Goal: Task Accomplishment & Management: Manage account settings

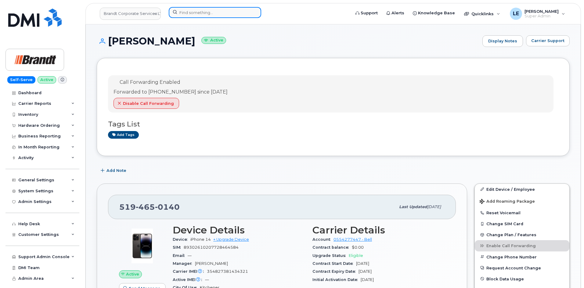
drag, startPoint x: 194, startPoint y: 17, endPoint x: 194, endPoint y: 14, distance: 3.1
click at [194, 17] on input at bounding box center [215, 12] width 93 height 11
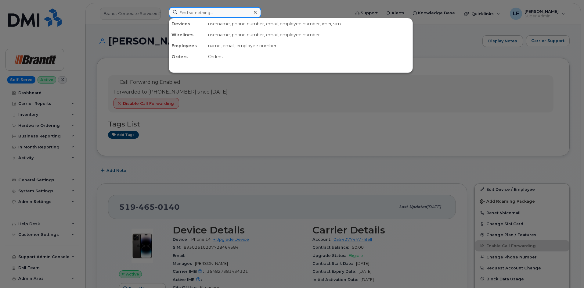
click at [194, 14] on input at bounding box center [215, 12] width 93 height 11
paste input "6042098400"
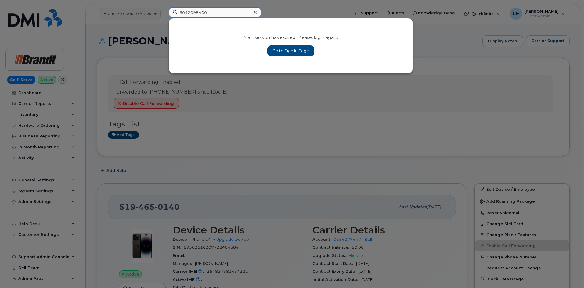
type input "6042098400"
click at [278, 48] on link "Go to Sign In Page" at bounding box center [290, 50] width 47 height 11
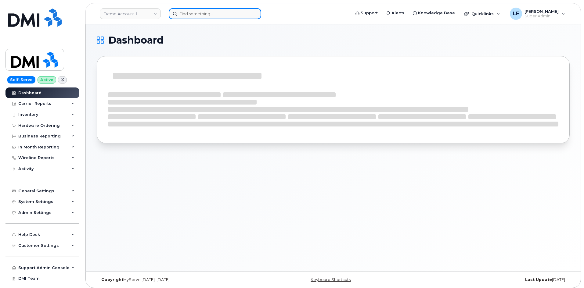
drag, startPoint x: 0, startPoint y: 0, endPoint x: 200, endPoint y: 12, distance: 200.6
click at [200, 13] on input at bounding box center [215, 13] width 93 height 11
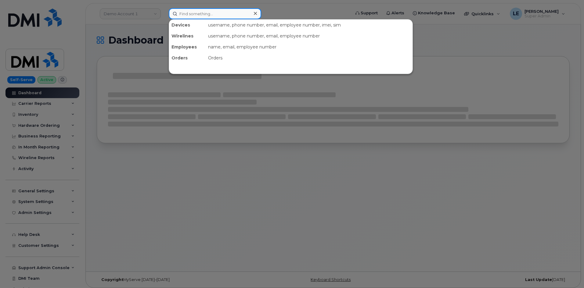
paste input "6042098400"
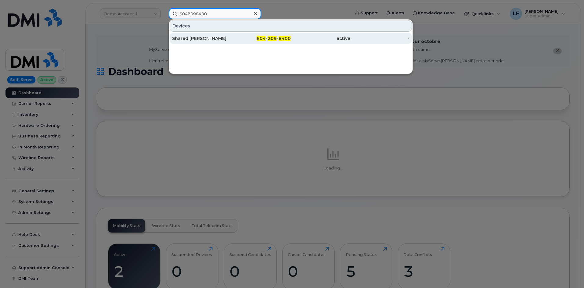
type input "6042098400"
click at [209, 37] on div "Shared Akc Yennadon" at bounding box center [202, 38] width 60 height 6
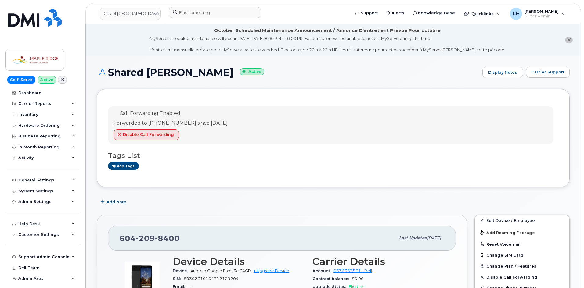
drag, startPoint x: 230, startPoint y: 6, endPoint x: 230, endPoint y: 10, distance: 4.3
click at [230, 6] on header "City of Maple Ridge Support Alerts Knowledge Base Quicklinks Suspend / Cancel D…" at bounding box center [333, 13] width 496 height 21
click at [230, 10] on input at bounding box center [215, 12] width 93 height 11
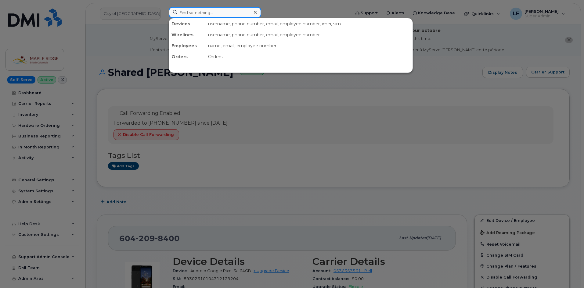
paste input "306-361-5260"
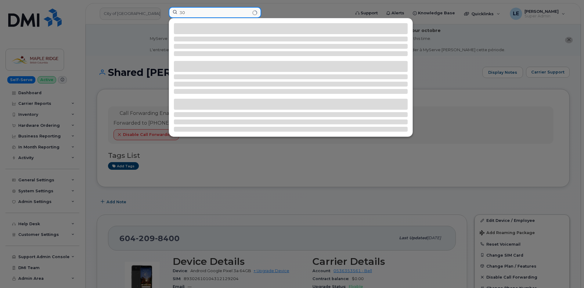
type input "3"
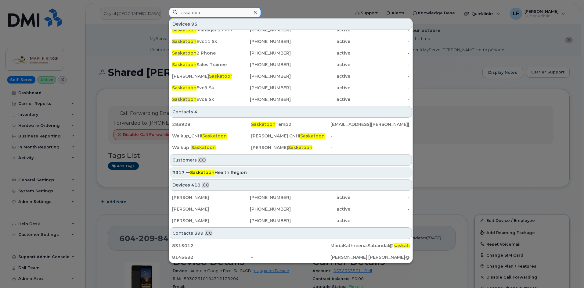
scroll to position [195, 0]
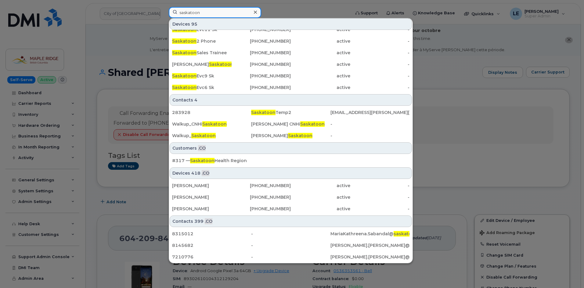
type input "saskatoon"
click at [101, 53] on div at bounding box center [292, 144] width 584 height 288
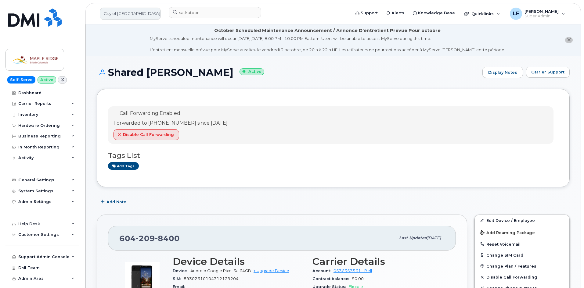
click at [118, 15] on link "City of Maple Ridge" at bounding box center [130, 14] width 61 height 12
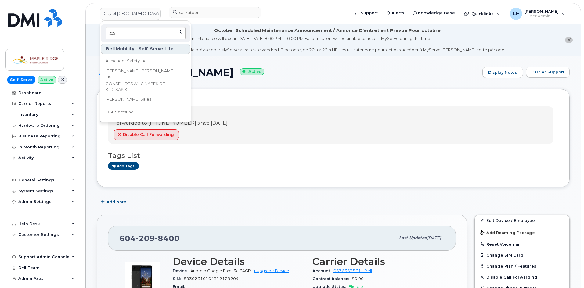
type input "sas"
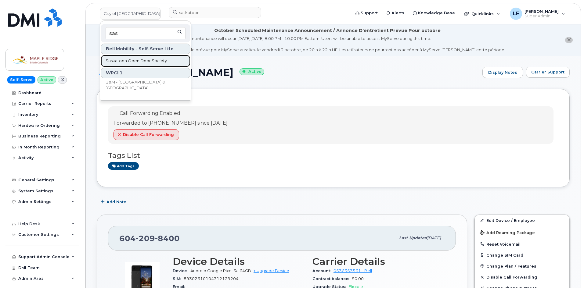
click at [151, 58] on link "Saskatoon Open Door Society" at bounding box center [146, 61] width 90 height 12
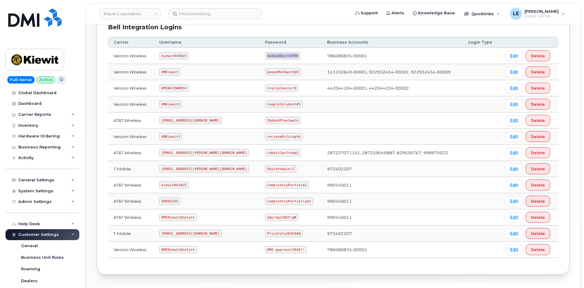
scroll to position [171, 0]
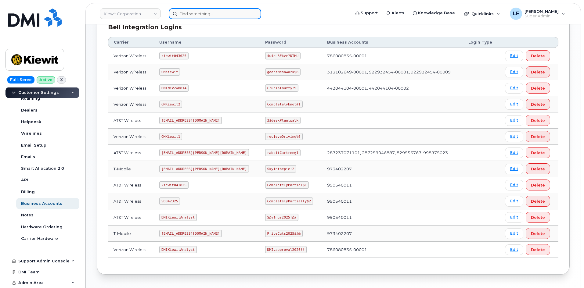
click at [194, 15] on input at bounding box center [215, 13] width 93 height 11
paste input "[PHONE_NUMBER]"
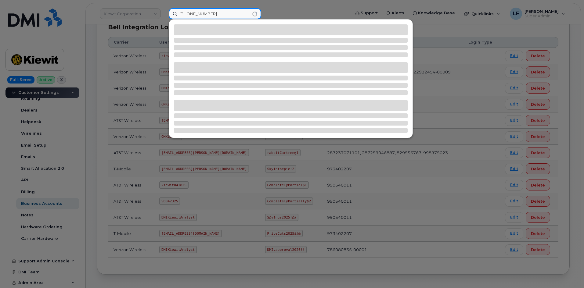
click at [181, 14] on input "[PHONE_NUMBER]" at bounding box center [215, 13] width 93 height 11
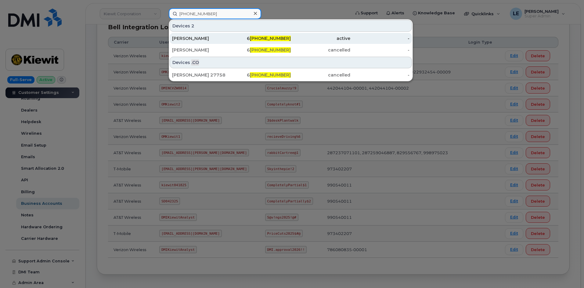
type input "04-787-2165"
click at [194, 36] on div "Muhammad Haris" at bounding box center [202, 38] width 60 height 6
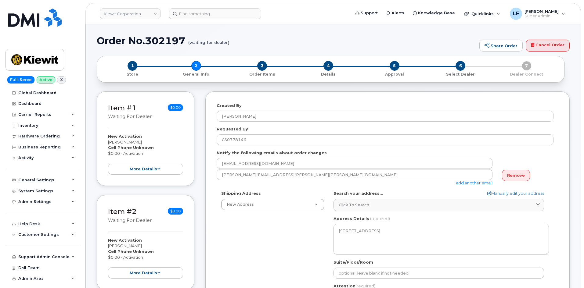
select select
click at [207, 6] on header "Kiewit Corporation Support Alerts Knowledge Base Quicklinks Suspend / Cancel De…" at bounding box center [333, 13] width 496 height 21
click at [205, 9] on input at bounding box center [215, 13] width 93 height 11
click at [200, 15] on input at bounding box center [215, 13] width 93 height 11
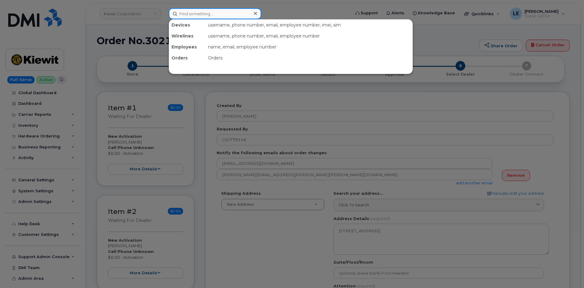
click at [200, 15] on input at bounding box center [215, 13] width 93 height 11
paste input "302125"
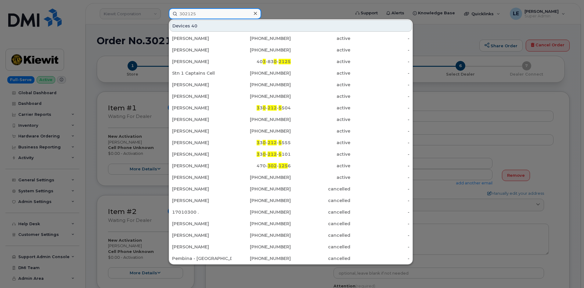
scroll to position [147, 0]
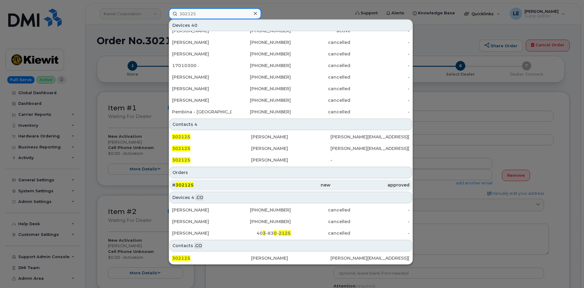
type input "302125"
click at [200, 188] on div "# 302125" at bounding box center [211, 185] width 79 height 6
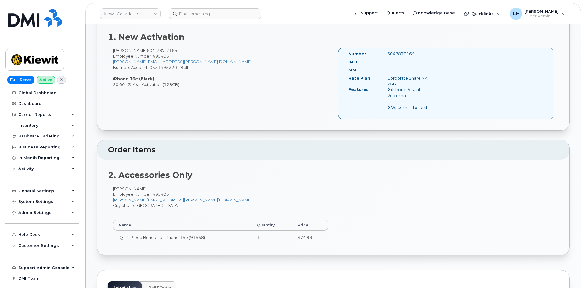
scroll to position [208, 0]
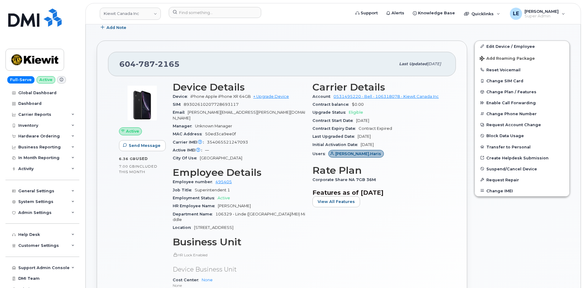
scroll to position [122, 0]
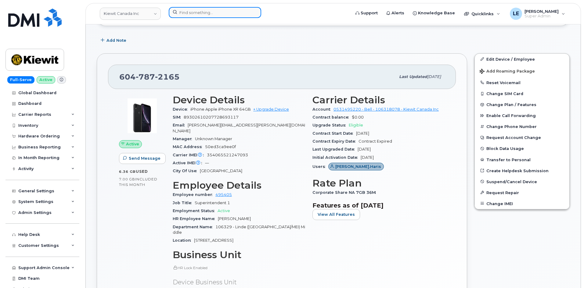
click at [194, 16] on input at bounding box center [215, 12] width 93 height 11
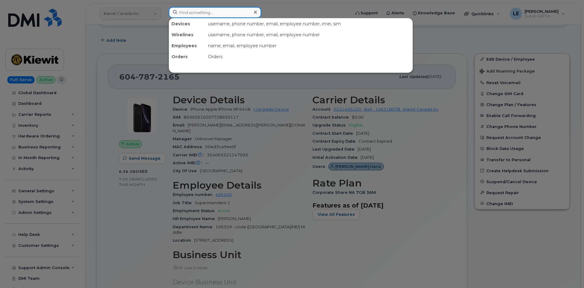
paste input "639-480-9345"
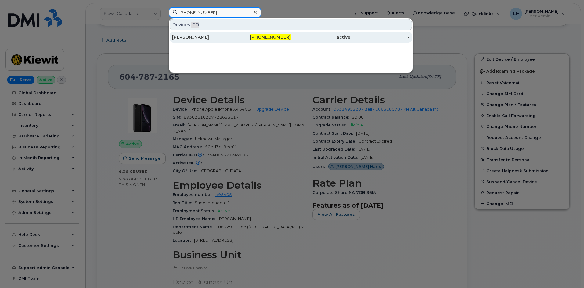
type input "639-480-9345"
click at [199, 39] on div "Kathleen Simpson" at bounding box center [202, 37] width 60 height 6
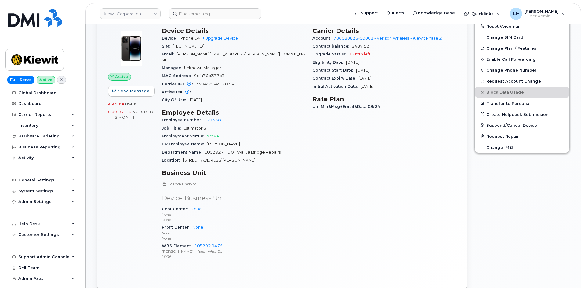
scroll to position [92, 0]
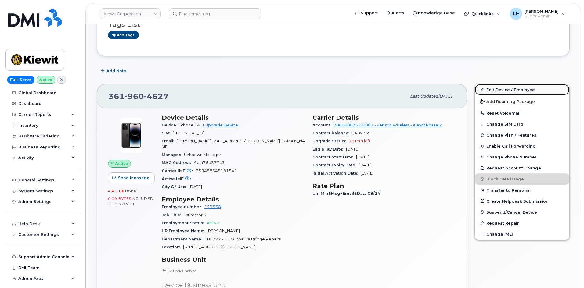
click at [490, 90] on link "Edit Device / Employee" at bounding box center [522, 89] width 95 height 11
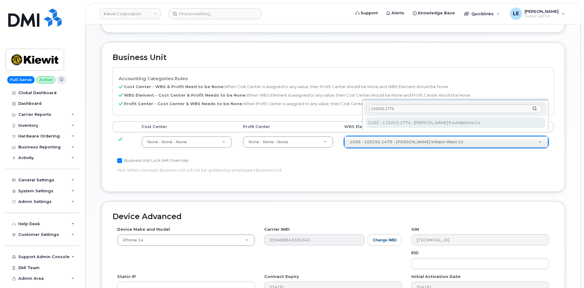
scroll to position [281, 0]
type input "33468503"
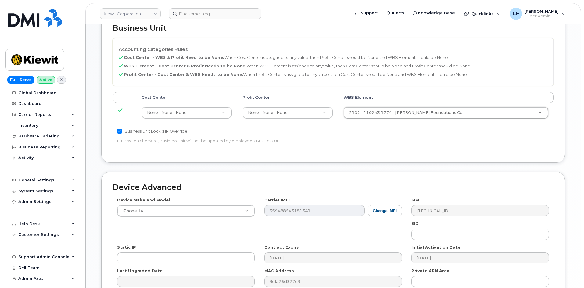
scroll to position [370, 0]
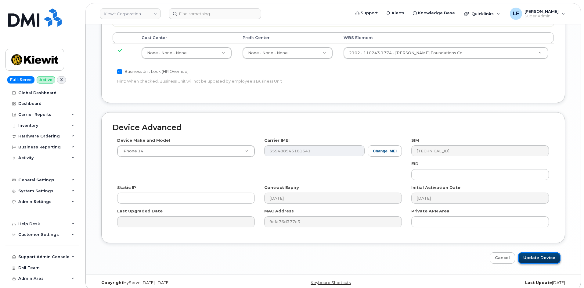
click at [538, 253] on input "Update Device" at bounding box center [539, 258] width 42 height 11
type input "Saving..."
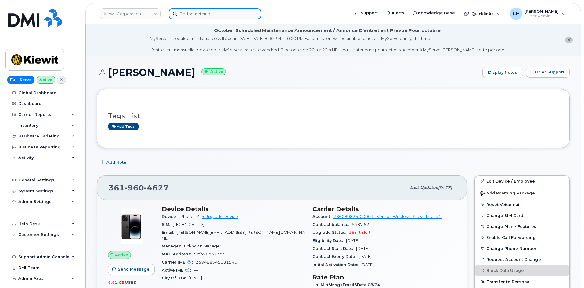
click at [217, 10] on input at bounding box center [215, 13] width 93 height 11
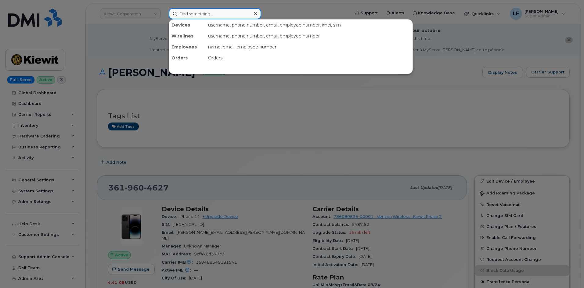
paste input "[EMAIL_ADDRESS][DOMAIN_NAME]"
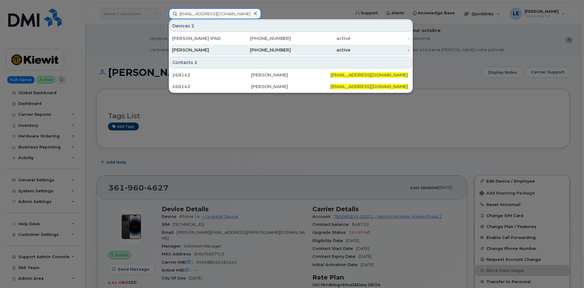
type input "[EMAIL_ADDRESS][DOMAIN_NAME]"
click at [214, 48] on div "[PERSON_NAME]" at bounding box center [202, 50] width 60 height 6
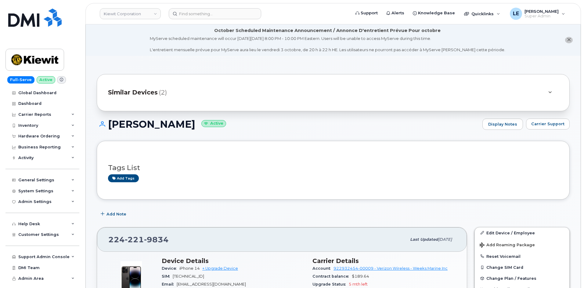
click at [205, 93] on div "Similar Devices (2)" at bounding box center [325, 92] width 434 height 15
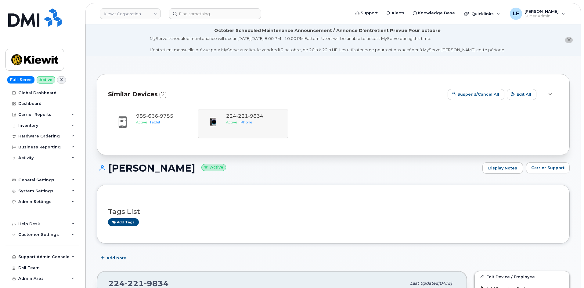
click at [204, 93] on div "Similar Devices (2)" at bounding box center [275, 94] width 335 height 18
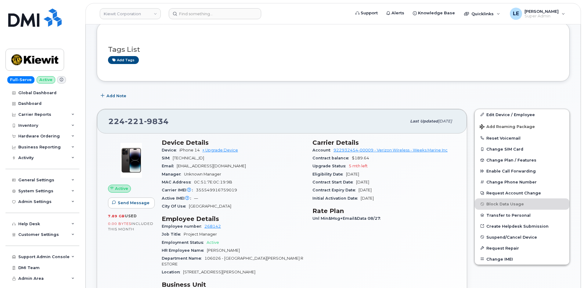
scroll to position [122, 0]
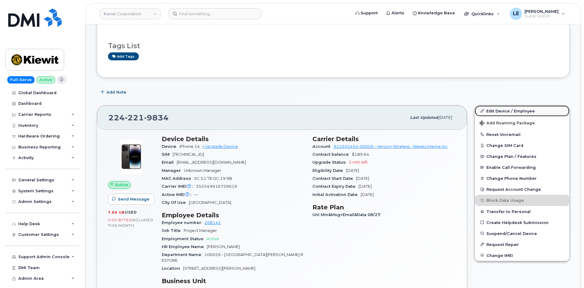
click at [495, 111] on link "Edit Device / Employee" at bounding box center [522, 111] width 95 height 11
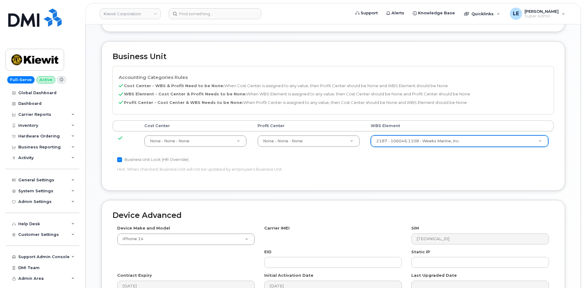
paste input "106549.1115"
type input "106549.1115"
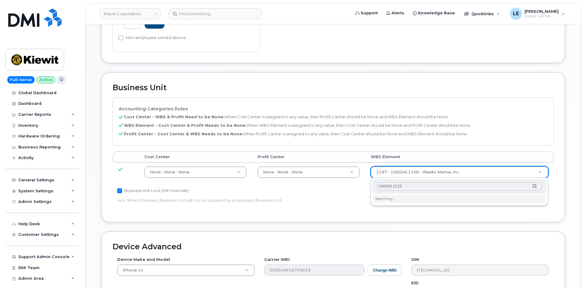
scroll to position [245, 0]
type input "36131287"
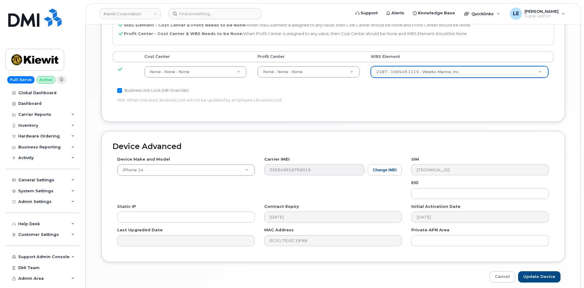
scroll to position [367, 0]
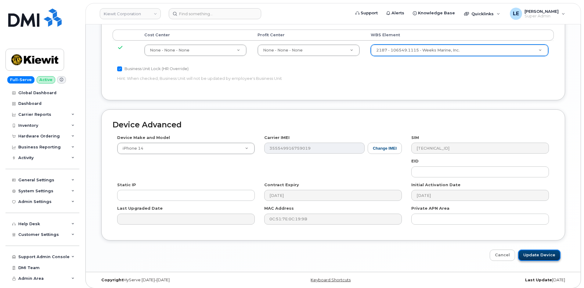
click at [545, 254] on input "Update Device" at bounding box center [539, 255] width 42 height 11
type input "Saving..."
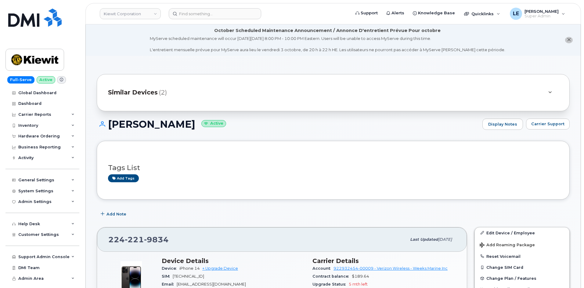
click at [163, 95] on span "(2)" at bounding box center [163, 92] width 8 height 9
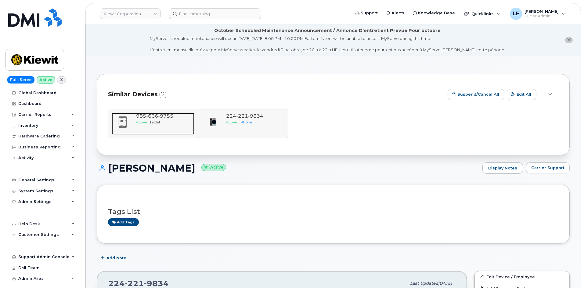
click at [158, 113] on span "666" at bounding box center [152, 116] width 12 height 6
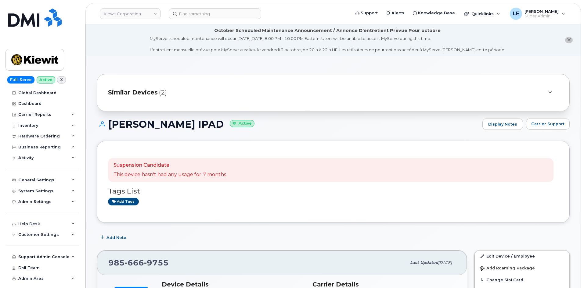
click at [201, 199] on div "Add tags" at bounding box center [331, 202] width 446 height 8
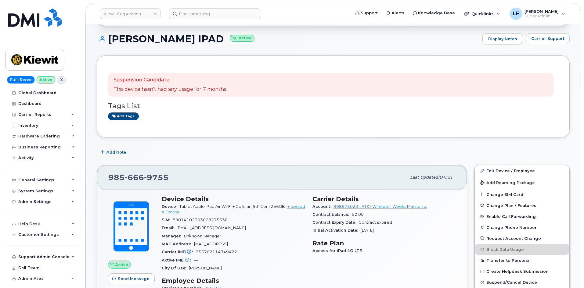
scroll to position [92, 0]
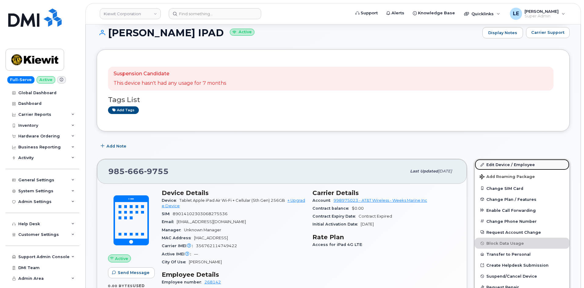
click at [486, 165] on link "Edit Device / Employee" at bounding box center [522, 164] width 95 height 11
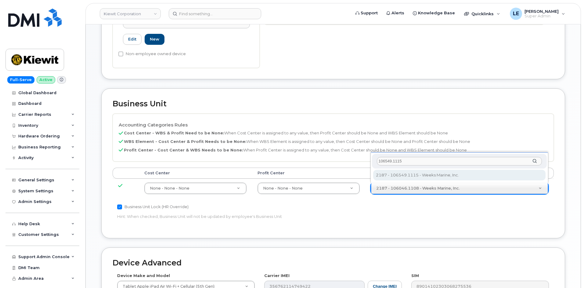
scroll to position [229, 0]
type input "36131287"
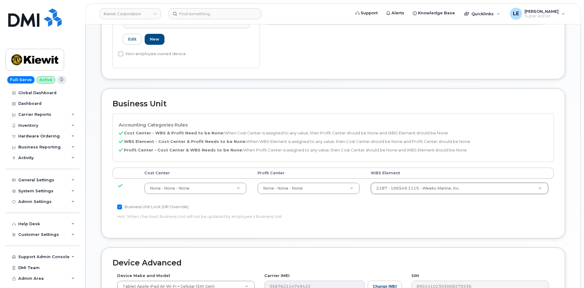
click at [412, 173] on th "WBS Element" at bounding box center [459, 173] width 189 height 11
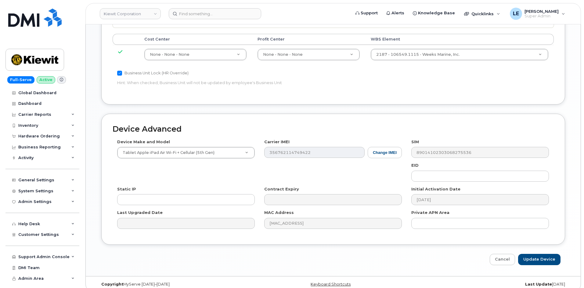
scroll to position [370, 0]
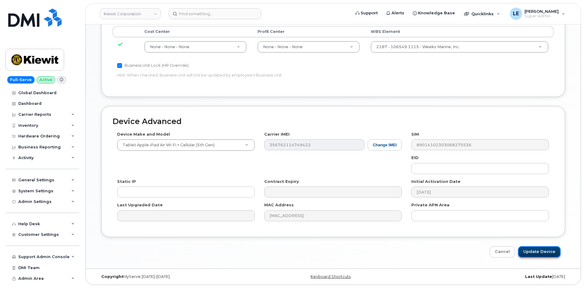
click at [535, 254] on input "Update Device" at bounding box center [539, 252] width 42 height 11
type input "Saving..."
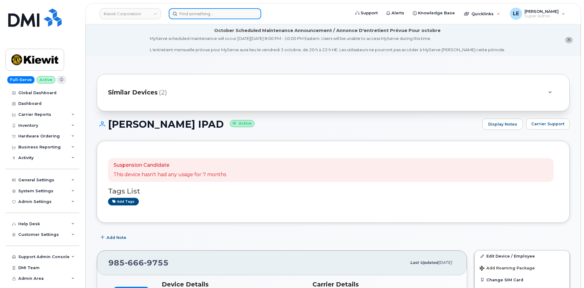
drag, startPoint x: 180, startPoint y: 17, endPoint x: 187, endPoint y: 16, distance: 7.7
click at [180, 17] on input at bounding box center [215, 13] width 93 height 11
click at [187, 16] on input at bounding box center [215, 13] width 93 height 11
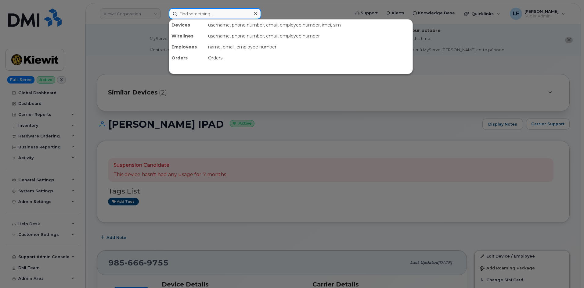
paste input "DHARRINGTON@WEEKSMARINE.COM"
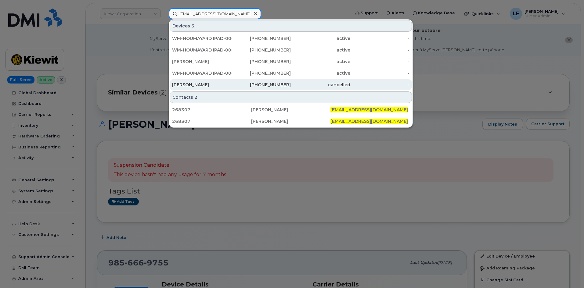
type input "DHARRINGTON@WEEKSMARINE.COM"
click at [232, 85] on div "504-884-9320" at bounding box center [262, 85] width 60 height 6
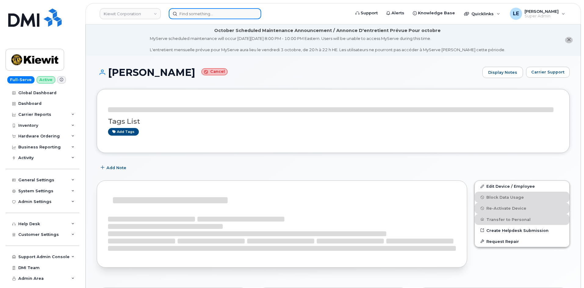
click at [194, 13] on input at bounding box center [215, 13] width 93 height 11
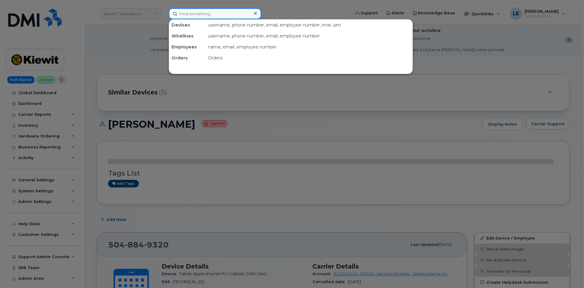
paste input "[EMAIL_ADDRESS][DOMAIN_NAME]"
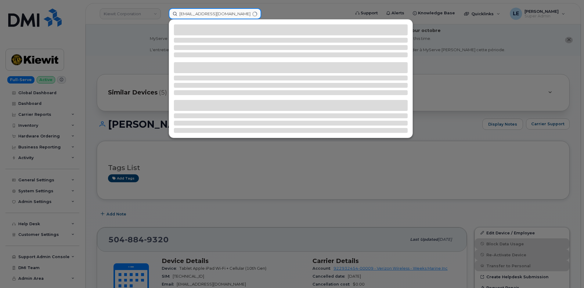
type input "[EMAIL_ADDRESS][DOMAIN_NAME]"
click at [124, 42] on div at bounding box center [292, 144] width 584 height 288
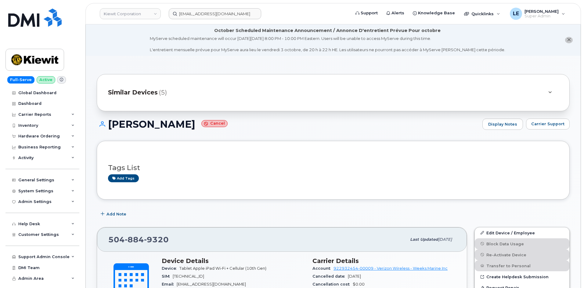
click at [150, 87] on div "Similar Devices (5)" at bounding box center [325, 92] width 434 height 15
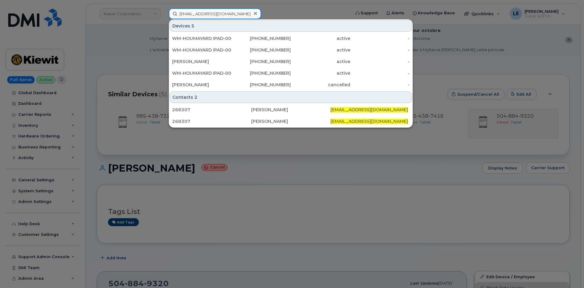
click at [204, 11] on input "[EMAIL_ADDRESS][DOMAIN_NAME]" at bounding box center [215, 13] width 93 height 11
drag, startPoint x: 141, startPoint y: 58, endPoint x: 145, endPoint y: 74, distance: 16.7
click at [140, 58] on div at bounding box center [292, 144] width 584 height 288
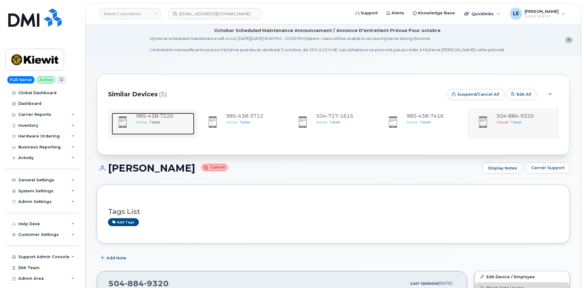
click at [166, 119] on div "985 438 7220" at bounding box center [164, 116] width 56 height 7
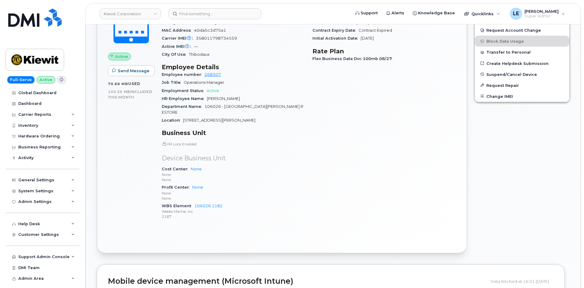
scroll to position [183, 0]
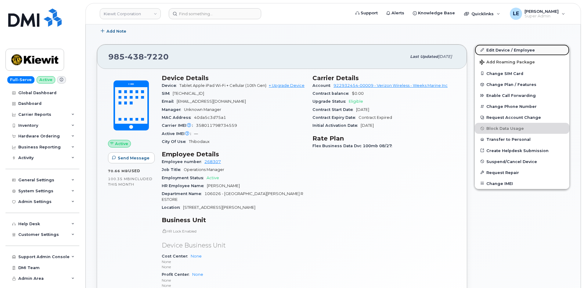
click at [496, 49] on link "Edit Device / Employee" at bounding box center [522, 50] width 95 height 11
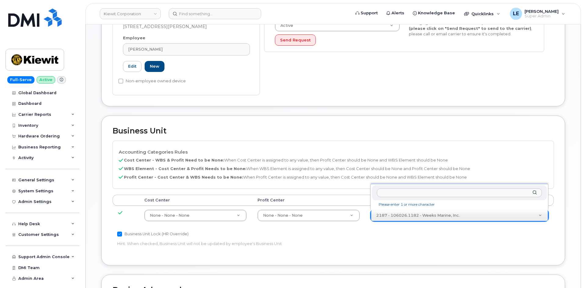
scroll to position [214, 0]
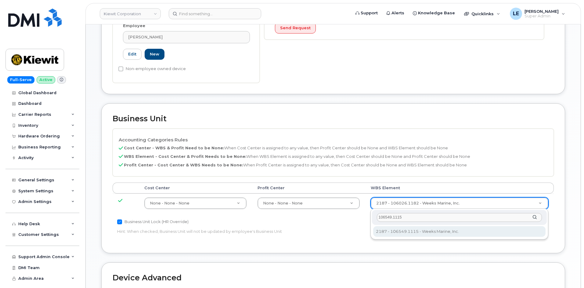
type input "106549.1115"
type input "36131287"
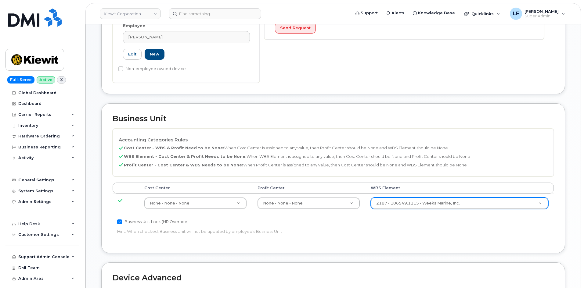
click at [406, 229] on div "Business Unit Lock (HR Override) Hint: When checked, Business Unit will not be …" at bounding box center [260, 228] width 294 height 19
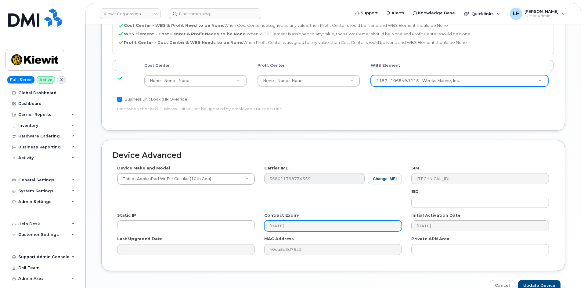
scroll to position [370, 0]
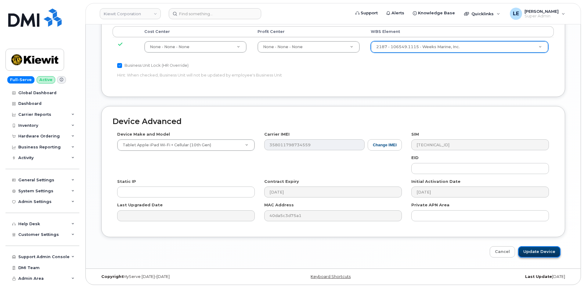
click at [544, 250] on input "Update Device" at bounding box center [539, 252] width 42 height 11
type input "Saving..."
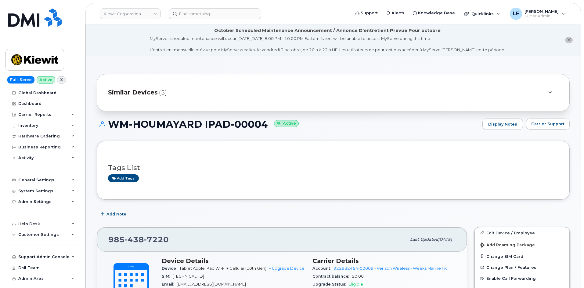
click at [180, 95] on div "Similar Devices (5)" at bounding box center [325, 92] width 434 height 15
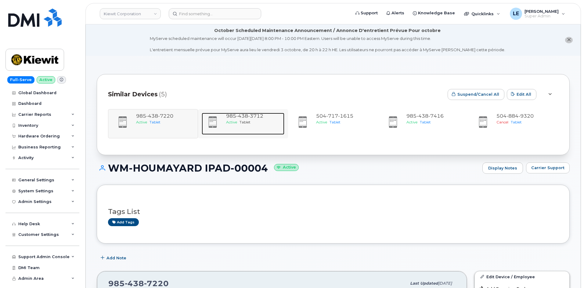
click at [250, 123] on span "Tablet" at bounding box center [245, 122] width 11 height 5
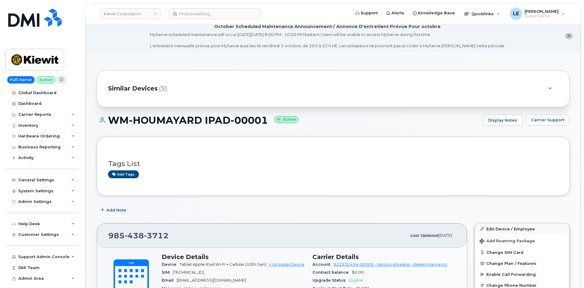
scroll to position [92, 0]
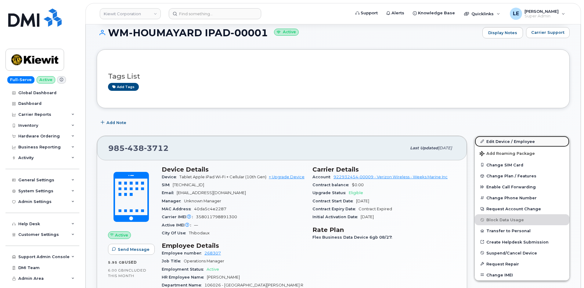
click at [497, 142] on link "Edit Device / Employee" at bounding box center [522, 141] width 95 height 11
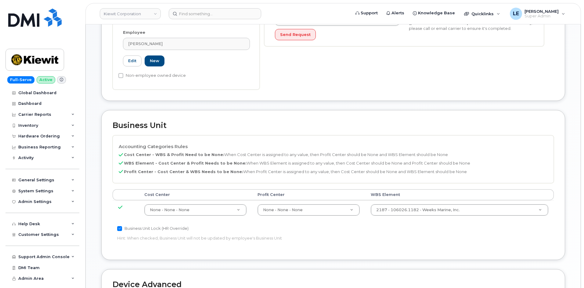
scroll to position [214, 0]
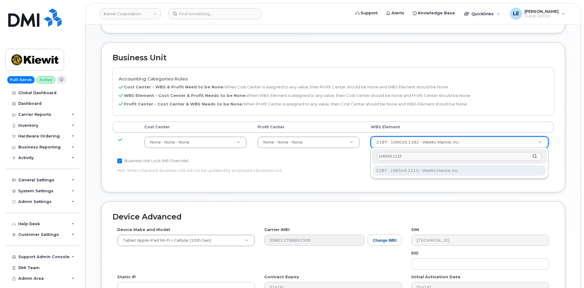
type input "106549.1115"
type input "36131287"
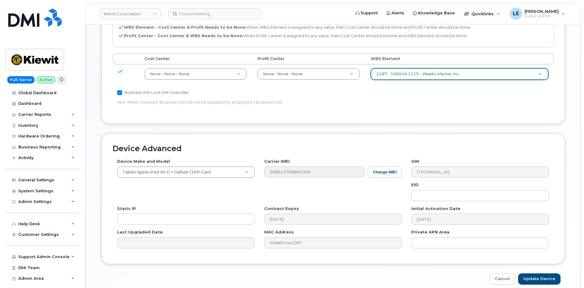
scroll to position [370, 0]
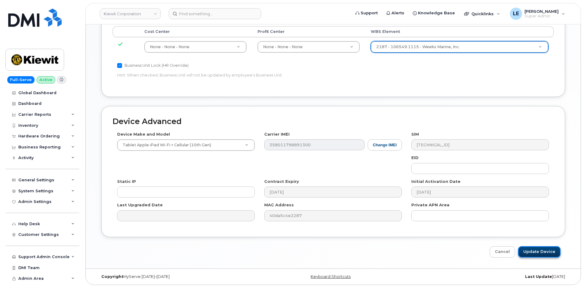
click at [541, 249] on input "Update Device" at bounding box center [539, 252] width 42 height 11
type input "Saving..."
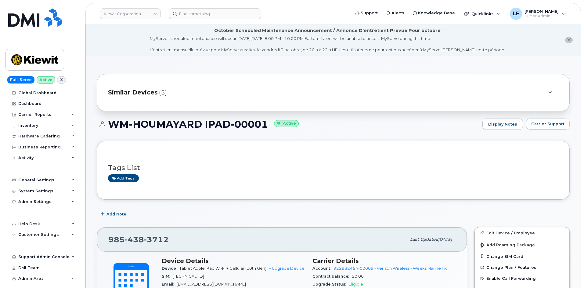
click at [240, 98] on div "Similar Devices (5)" at bounding box center [325, 92] width 434 height 15
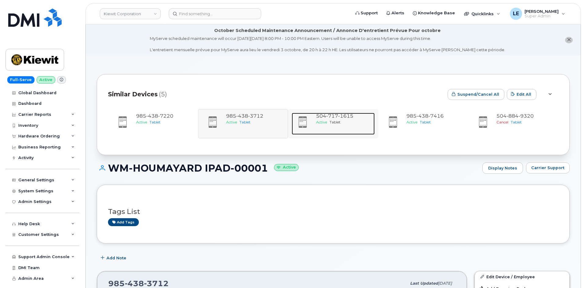
click at [329, 125] on div "[PHONE_NUMBER] Active Tablet" at bounding box center [344, 124] width 61 height 22
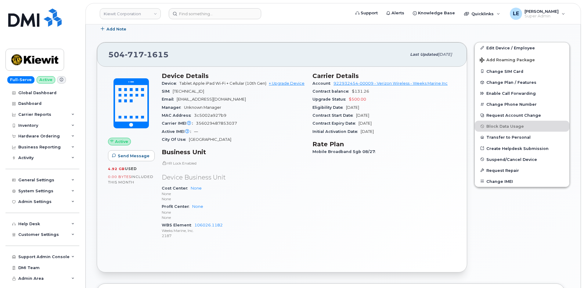
scroll to position [175, 0]
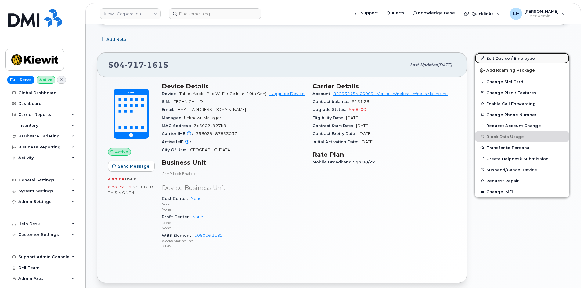
click at [486, 58] on link "Edit Device / Employee" at bounding box center [522, 58] width 95 height 11
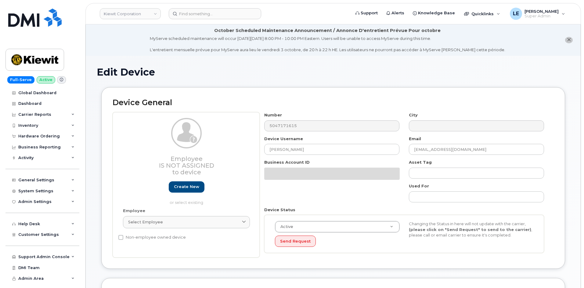
paste input "106549.1115"
type input "106549.1115"
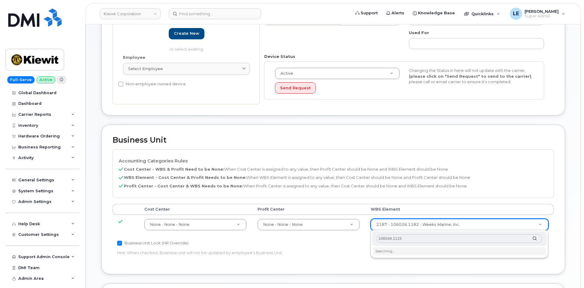
scroll to position [154, 0]
type input "36131287"
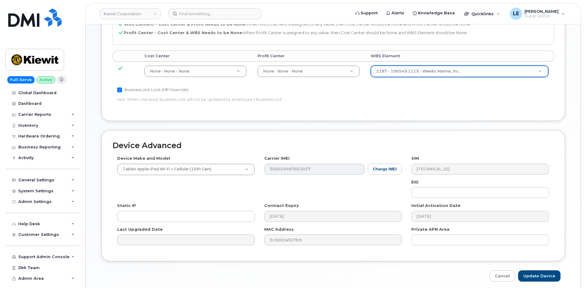
scroll to position [331, 0]
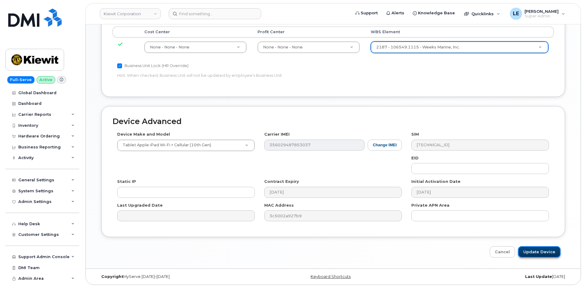
click at [540, 252] on input "Update Device" at bounding box center [539, 252] width 42 height 11
type input "Saving..."
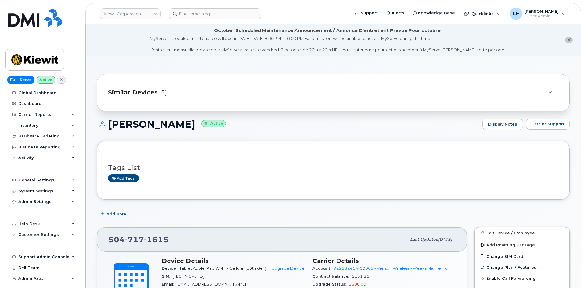
click at [273, 96] on div "Similar Devices (5)" at bounding box center [325, 92] width 434 height 15
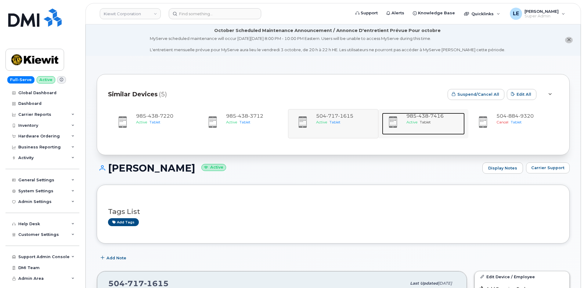
click at [418, 129] on div "985 438 7416 Active Tablet" at bounding box center [434, 124] width 61 height 22
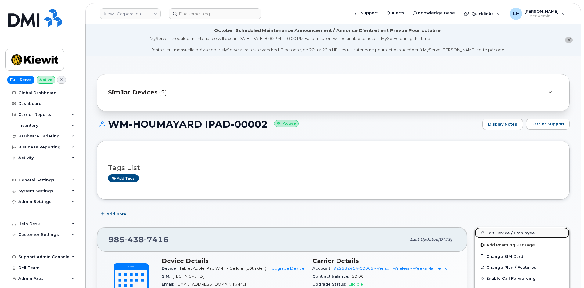
click at [500, 233] on link "Edit Device / Employee" at bounding box center [522, 233] width 95 height 11
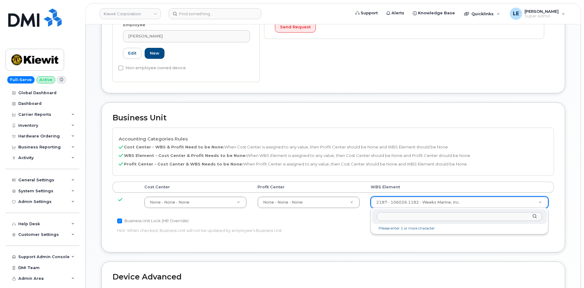
scroll to position [215, 0]
type input "106549.1115"
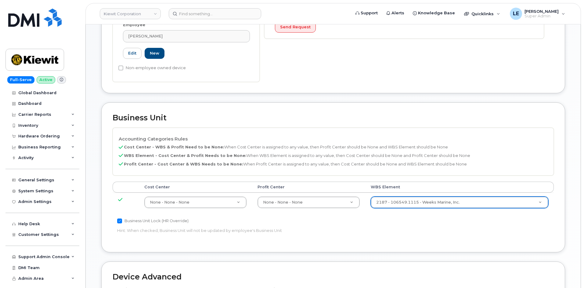
type input "36131287"
click at [408, 226] on div "Accounting Categories Rules Cost Center - WBS & Profit Need to be None: When Co…" at bounding box center [333, 185] width 441 height 114
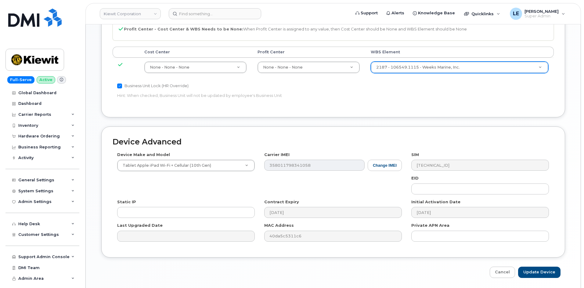
scroll to position [370, 0]
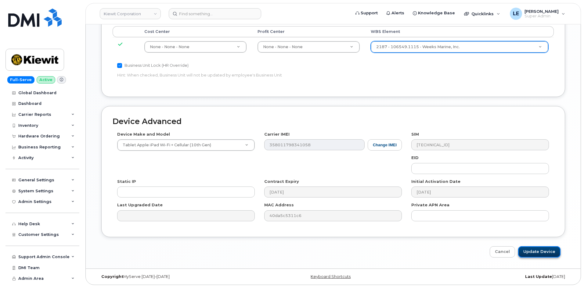
click at [536, 255] on input "Update Device" at bounding box center [539, 252] width 42 height 11
type input "Saving..."
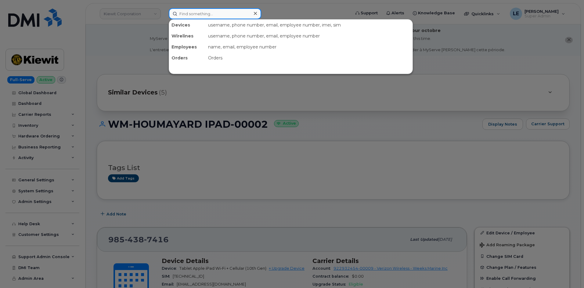
click at [237, 14] on input at bounding box center [215, 13] width 93 height 11
paste input "received from: [EMAIL_ADDRESS][PERSON_NAME][DOMAIN_NAME] CAUTION: This email or…"
type input "received from: [EMAIL_ADDRESS][PERSON_NAME][DOMAIN_NAME] CAUTION: This email or…"
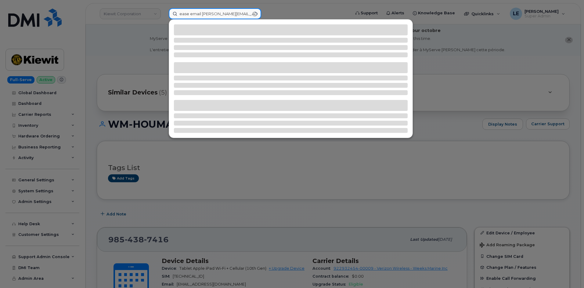
click at [231, 16] on input "received from: [EMAIL_ADDRESS][PERSON_NAME][DOMAIN_NAME] CAUTION: This email or…" at bounding box center [215, 13] width 93 height 11
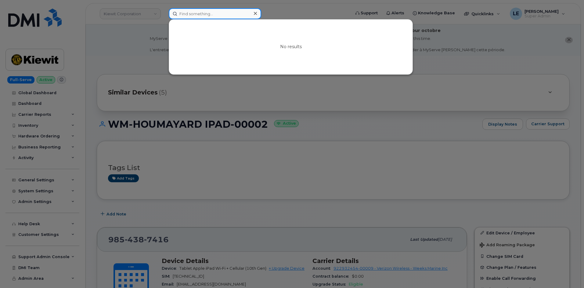
click at [202, 11] on input at bounding box center [215, 13] width 93 height 11
click at [202, 12] on input at bounding box center [215, 13] width 93 height 11
paste input "[EMAIL_ADDRESS][DOMAIN_NAME]"
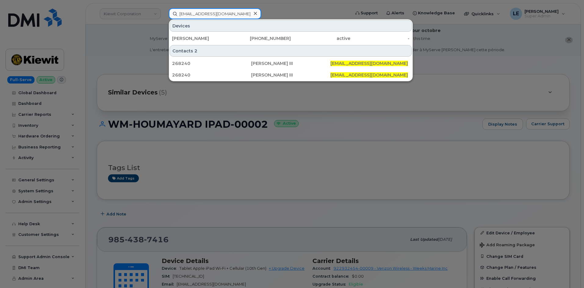
type input "[EMAIL_ADDRESS][DOMAIN_NAME]"
click at [202, 34] on div "[PERSON_NAME]" at bounding box center [202, 38] width 60 height 11
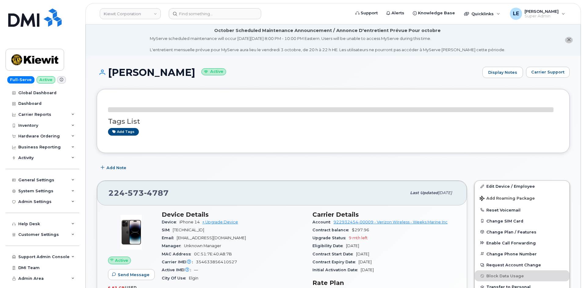
click at [100, 34] on li "October Scheduled Maintenance Announcement / Annonce D'entretient Prévue Pour o…" at bounding box center [333, 39] width 495 height 31
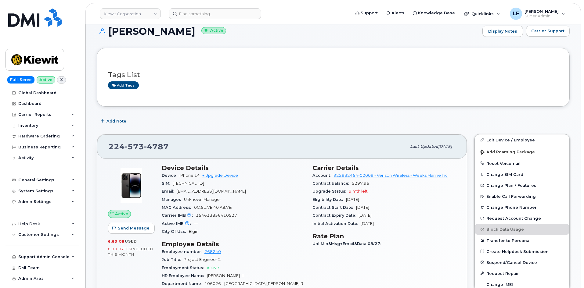
scroll to position [61, 0]
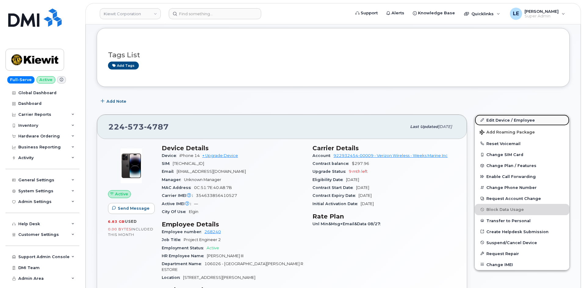
click at [489, 120] on link "Edit Device / Employee" at bounding box center [522, 120] width 95 height 11
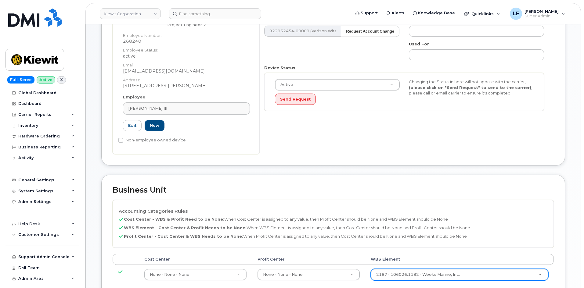
click at [414, 200] on div "Accounting Categories Rules Cost Center - WBS & Profit Need to be None: When Co…" at bounding box center [333, 245] width 441 height 90
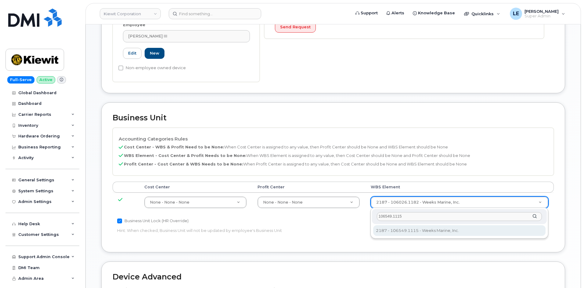
type input "106549.1115"
drag, startPoint x: 408, startPoint y: 230, endPoint x: 396, endPoint y: 226, distance: 12.6
type input "36131287"
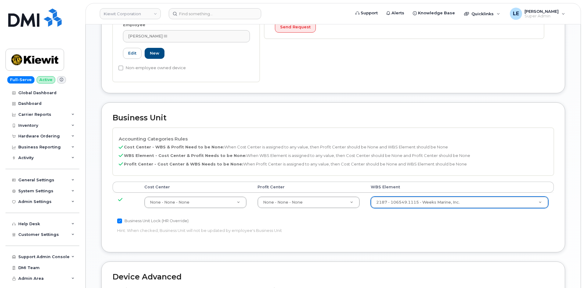
click at [392, 222] on div "Business Unit Lock (HR Override)" at bounding box center [259, 221] width 285 height 7
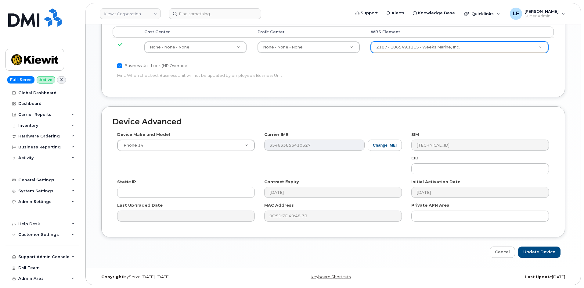
scroll to position [370, 0]
click at [533, 254] on input "Update Device" at bounding box center [539, 252] width 42 height 11
type input "Saving..."
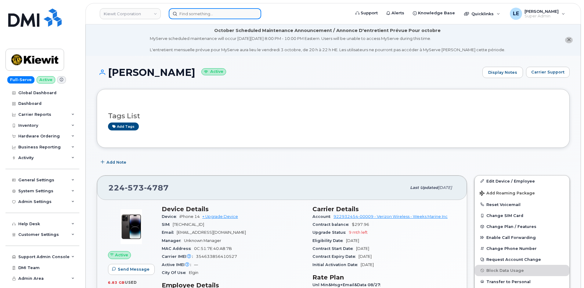
click at [194, 15] on input at bounding box center [215, 13] width 93 height 11
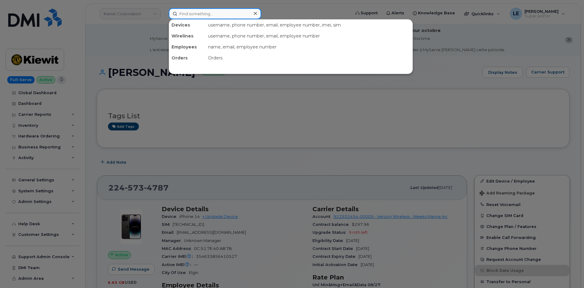
paste input "ARIVERA@WEEKSMARINE.COM"
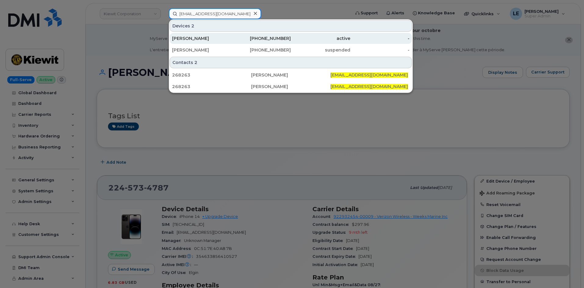
type input "ARIVERA@WEEKSMARINE.COM"
click at [199, 38] on div "[PERSON_NAME]" at bounding box center [202, 38] width 60 height 6
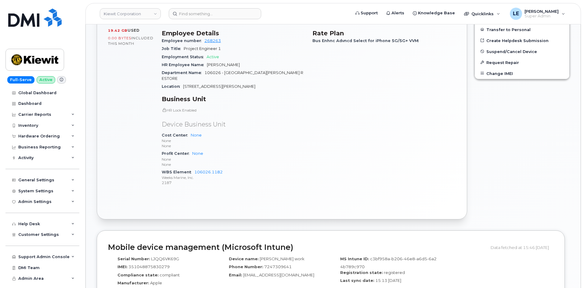
scroll to position [305, 0]
click at [131, 150] on div "Active Send Message 19.42 GB  used 0.00 Bytes  included this month" at bounding box center [131, 72] width 54 height 246
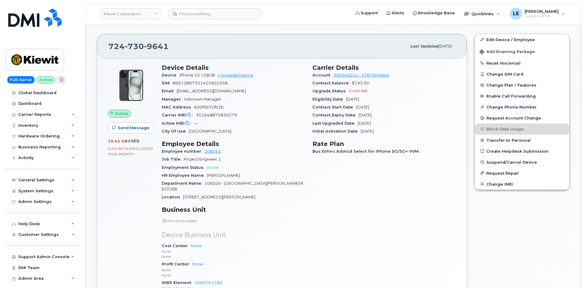
scroll to position [183, 0]
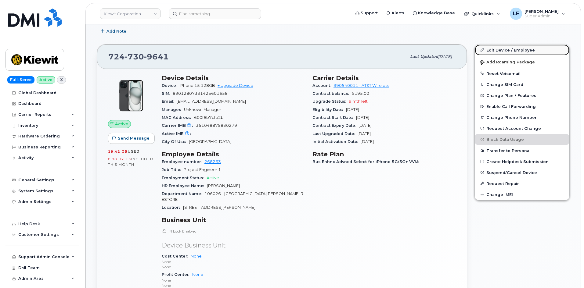
click at [481, 49] on icon at bounding box center [482, 49] width 3 height 3
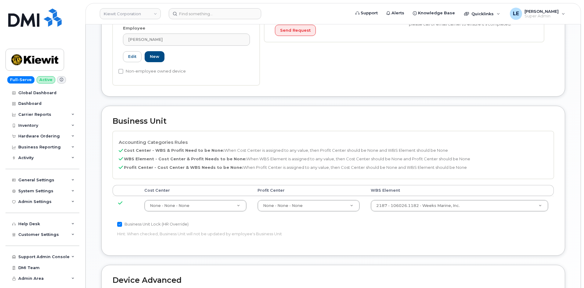
scroll to position [214, 0]
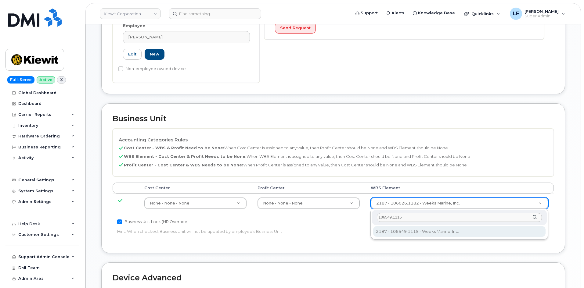
type input "106549.1115"
type input "36131287"
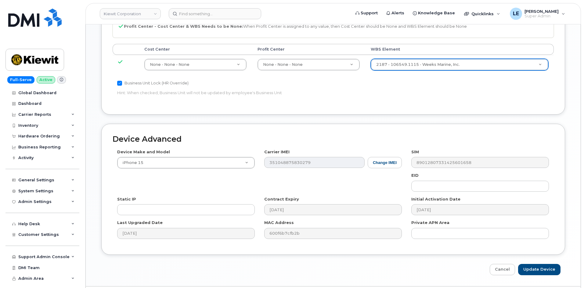
scroll to position [370, 0]
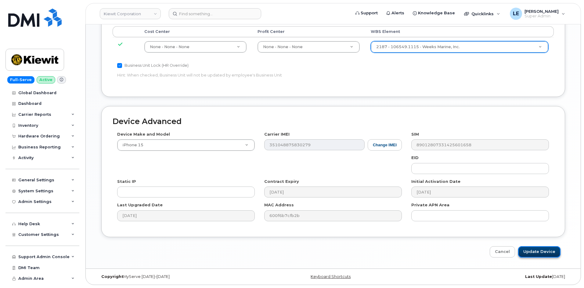
click at [529, 247] on input "Update Device" at bounding box center [539, 252] width 42 height 11
type input "Saving..."
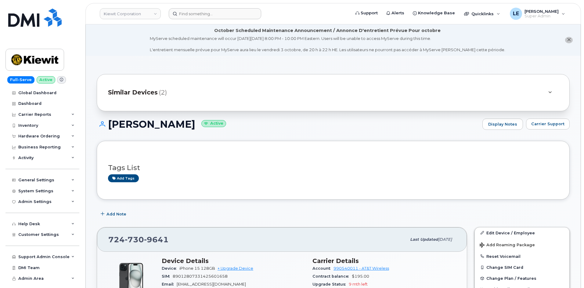
drag, startPoint x: 208, startPoint y: 7, endPoint x: 207, endPoint y: 10, distance: 3.7
click at [208, 7] on header "[PERSON_NAME] Corporation Support Alerts Knowledge Base Quicklinks Suspend / Ca…" at bounding box center [333, 13] width 496 height 21
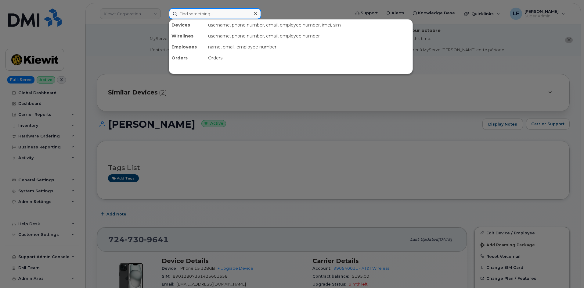
click at [207, 10] on input at bounding box center [215, 13] width 93 height 11
paste input "[EMAIL_ADDRESS][DOMAIN_NAME]"
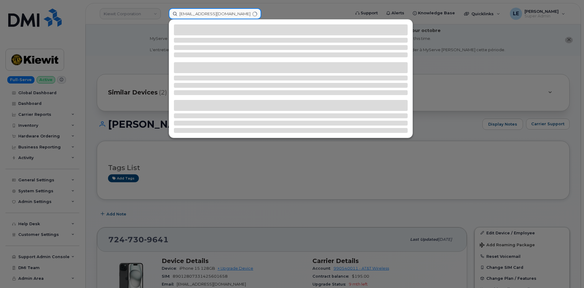
type input "[EMAIL_ADDRESS][DOMAIN_NAME]"
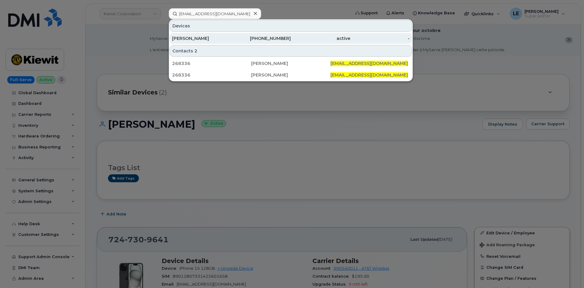
click at [216, 38] on div "[PERSON_NAME]" at bounding box center [202, 38] width 60 height 6
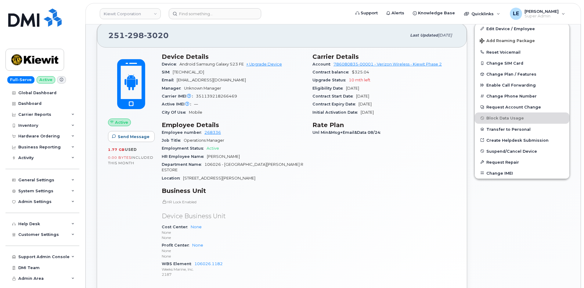
scroll to position [122, 0]
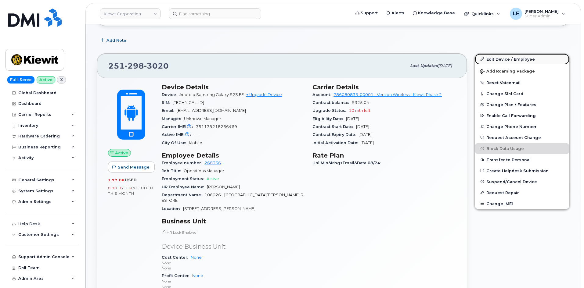
click at [488, 56] on link "Edit Device / Employee" at bounding box center [522, 59] width 95 height 11
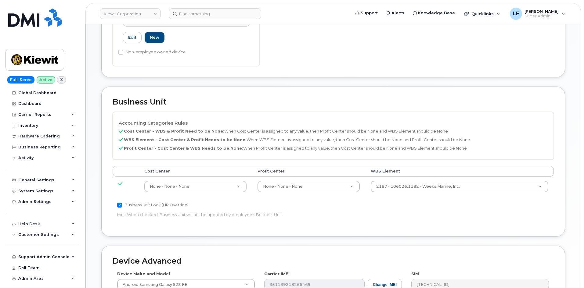
scroll to position [244, 0]
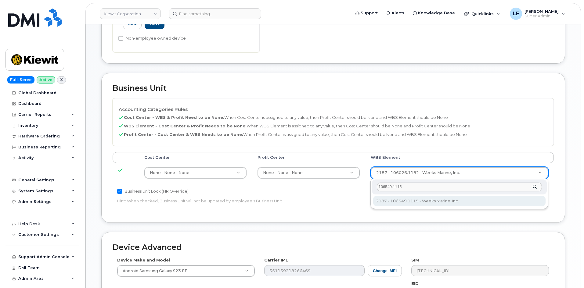
type input "106549.1115"
type input "36131287"
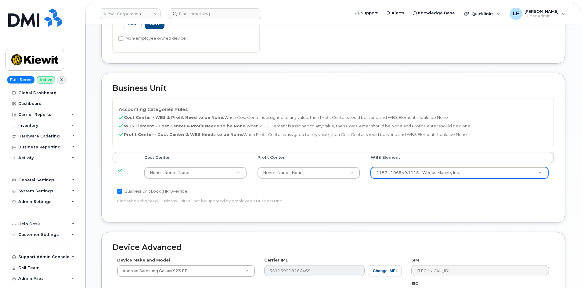
click at [408, 202] on div "Accounting Categories Rules Cost Center - WBS & Profit Need to be None: When Co…" at bounding box center [333, 155] width 441 height 114
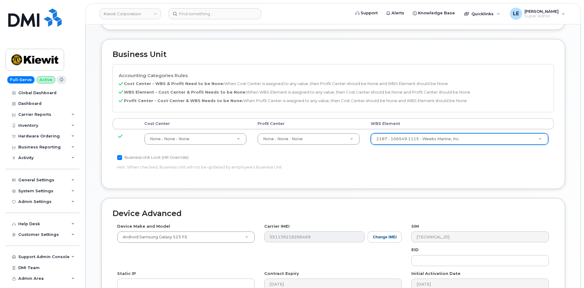
scroll to position [370, 0]
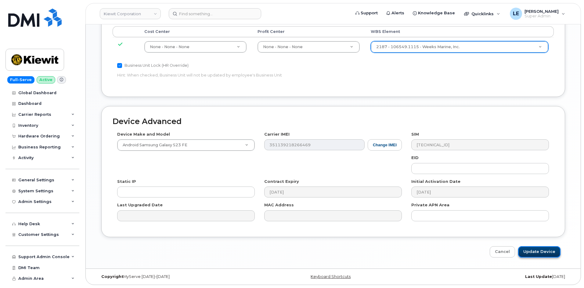
click at [528, 250] on input "Update Device" at bounding box center [539, 252] width 42 height 11
type input "Saving..."
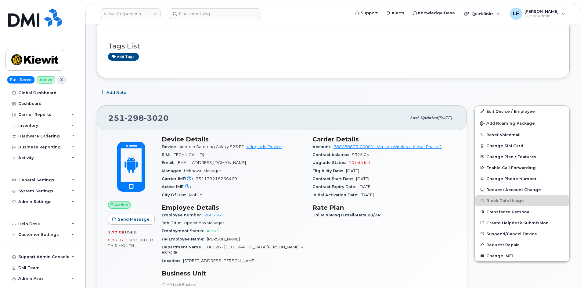
scroll to position [153, 0]
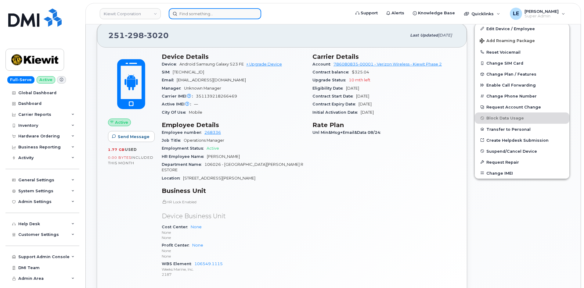
click at [200, 10] on input at bounding box center [215, 13] width 93 height 11
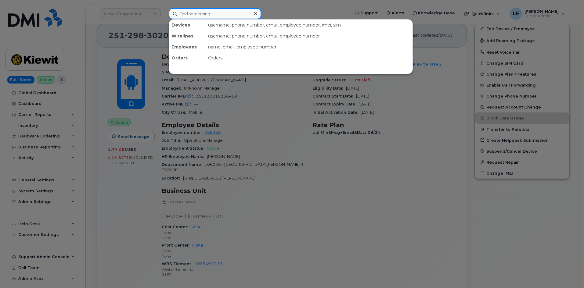
paste input "[PERSON_NAME]"
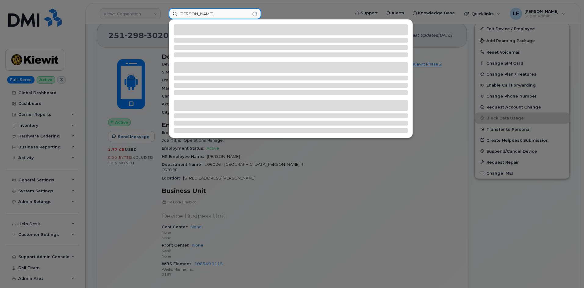
type input "[PERSON_NAME]"
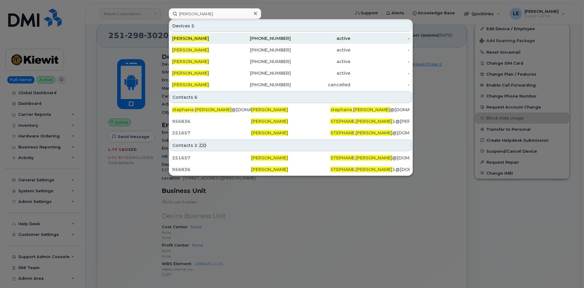
click at [237, 37] on div "438-303-9932" at bounding box center [262, 38] width 60 height 6
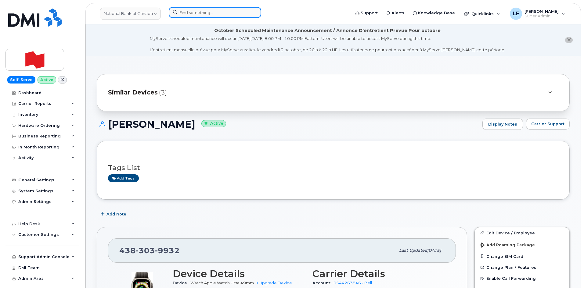
click at [218, 15] on input at bounding box center [215, 12] width 93 height 11
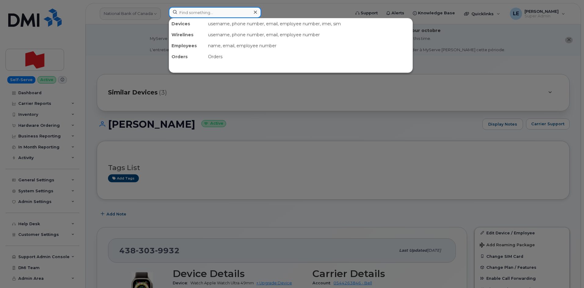
paste input "[PERSON_NAME][EMAIL_ADDRESS][DOMAIN_NAME]"
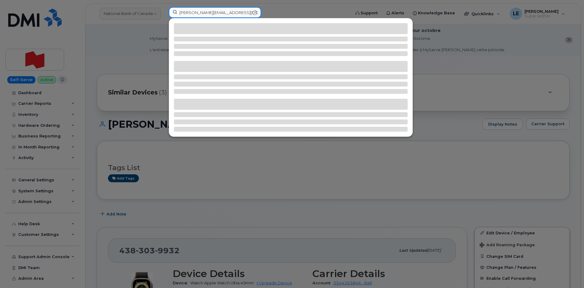
type input "[PERSON_NAME][EMAIL_ADDRESS][DOMAIN_NAME]"
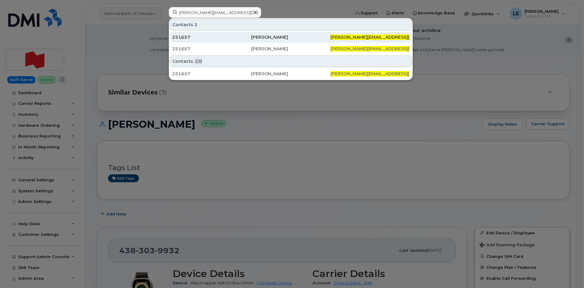
click at [223, 36] on div "251657" at bounding box center [211, 37] width 79 height 6
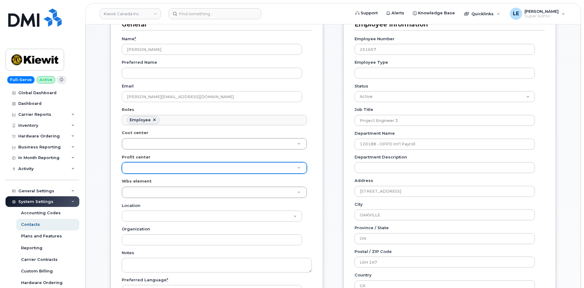
scroll to position [153, 0]
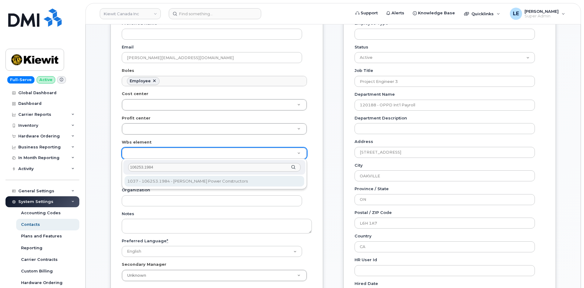
type input "106253.1984"
type input "34113752"
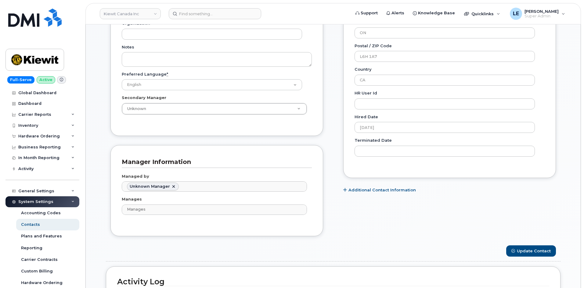
scroll to position [397, 0]
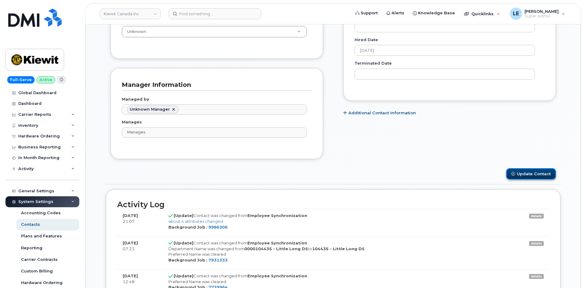
click at [533, 172] on button "Update Contact" at bounding box center [531, 174] width 50 height 11
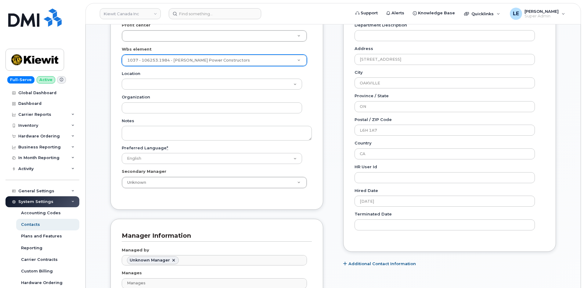
scroll to position [244, 0]
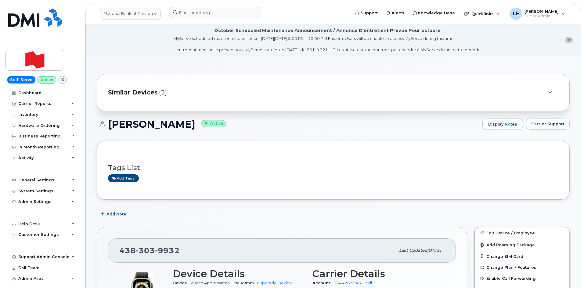
click at [203, 18] on div at bounding box center [257, 13] width 187 height 13
click at [203, 16] on input at bounding box center [215, 12] width 93 height 11
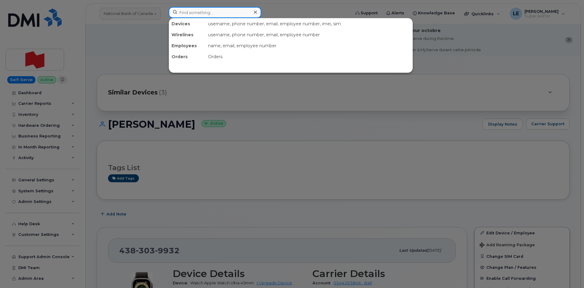
paste input "[EMAIL_ADDRESS][DOMAIN_NAME]"
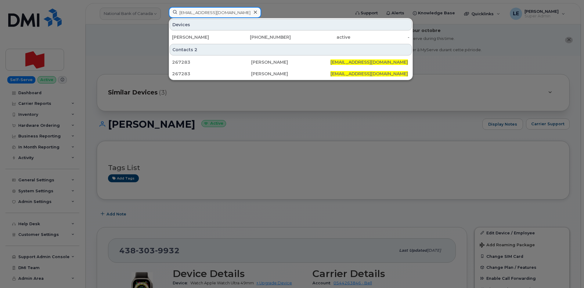
type input "[EMAIL_ADDRESS][DOMAIN_NAME]"
click at [199, 30] on div "Devices" at bounding box center [291, 25] width 242 height 12
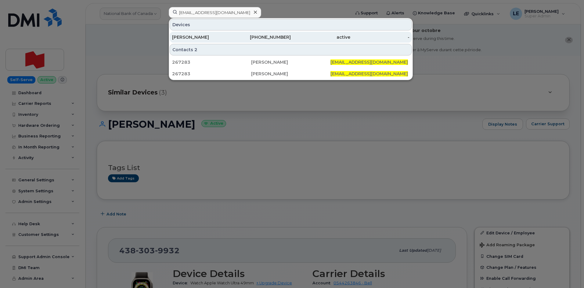
click at [198, 34] on div "[PERSON_NAME]" at bounding box center [202, 37] width 60 height 11
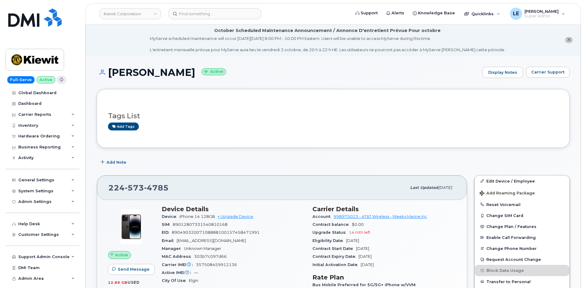
click at [255, 145] on div "Tags List Add tags" at bounding box center [333, 118] width 473 height 59
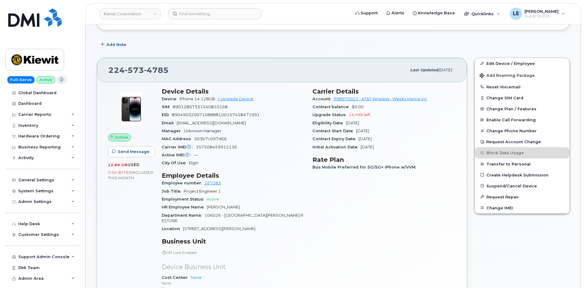
scroll to position [61, 0]
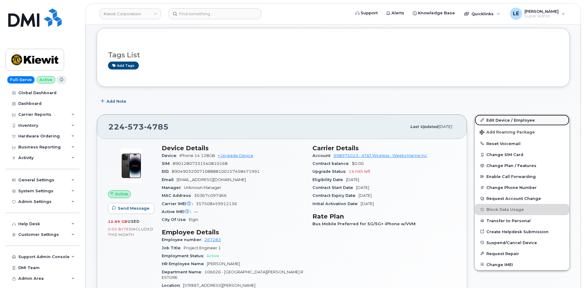
click at [495, 119] on link "Edit Device / Employee" at bounding box center [522, 120] width 95 height 11
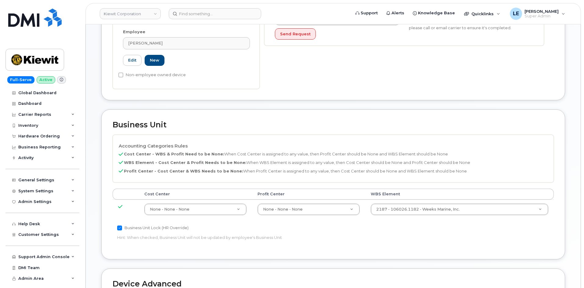
scroll to position [214, 0]
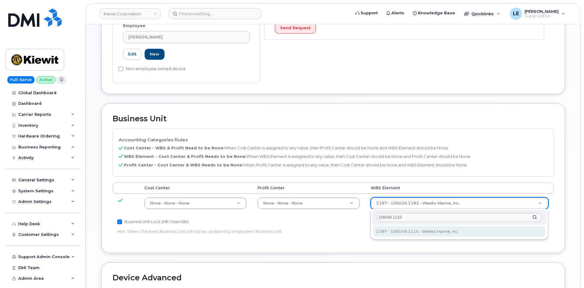
type input "106549.1115"
type input "36131287"
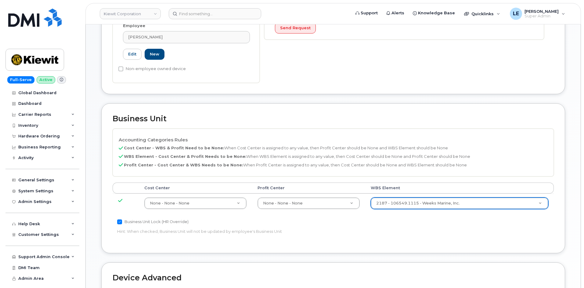
click at [364, 216] on div "Cost Center Profit Center WBS Element None - None - None 29629358 None - None -…" at bounding box center [333, 201] width 441 height 36
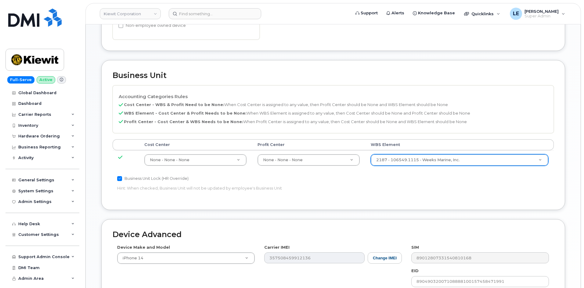
scroll to position [370, 0]
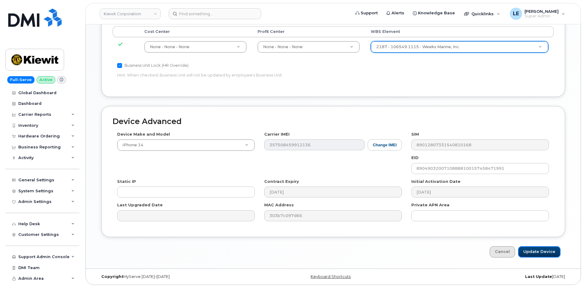
click at [531, 250] on input "Update Device" at bounding box center [539, 252] width 42 height 11
type input "Saving..."
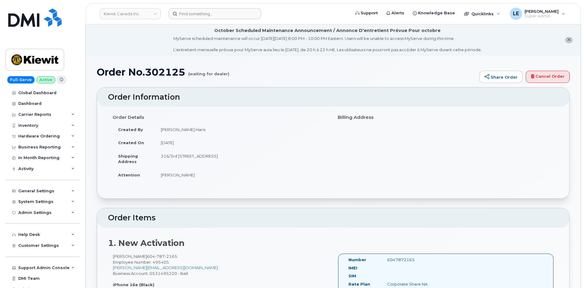
scroll to position [208, 0]
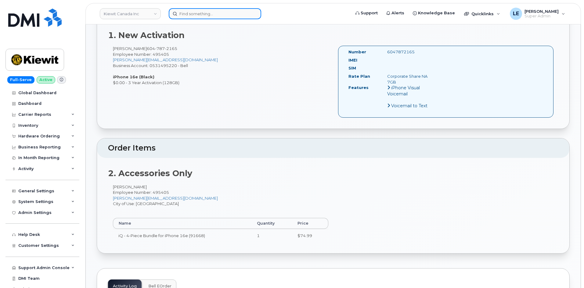
click at [192, 13] on input at bounding box center [215, 13] width 93 height 11
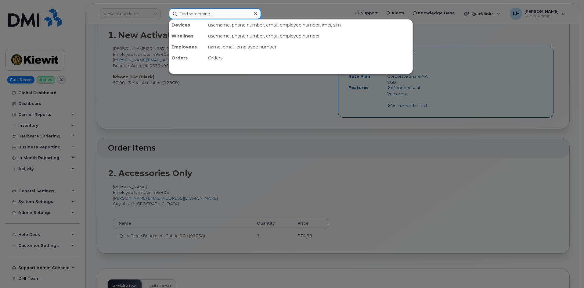
paste input "780-271-4520"
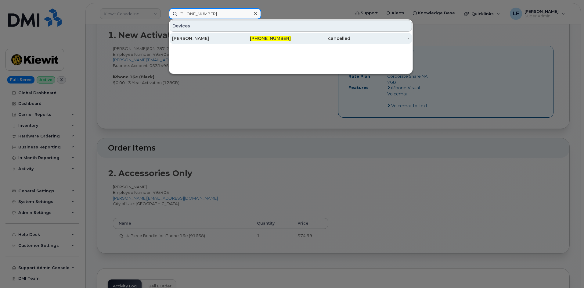
type input "780-271-4520"
click at [243, 39] on div "780-271-4520" at bounding box center [262, 38] width 60 height 6
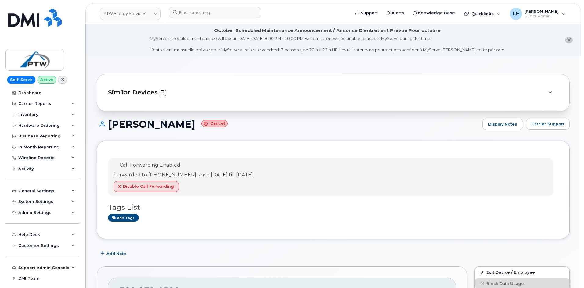
click at [240, 6] on header "PTW Energy Services Support Alerts Knowledge Base Quicklinks Suspend / Cancel D…" at bounding box center [333, 13] width 496 height 21
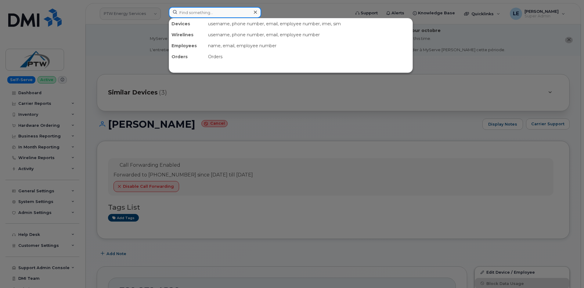
click at [236, 10] on input at bounding box center [215, 12] width 93 height 11
paste input "[EMAIL_ADDRESS][DOMAIN_NAME]"
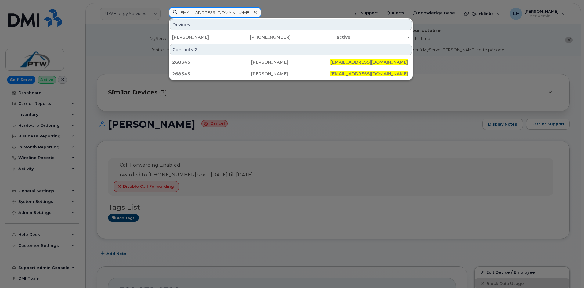
type input "[EMAIL_ADDRESS][DOMAIN_NAME]"
click at [222, 40] on div "[PERSON_NAME]" at bounding box center [202, 37] width 60 height 6
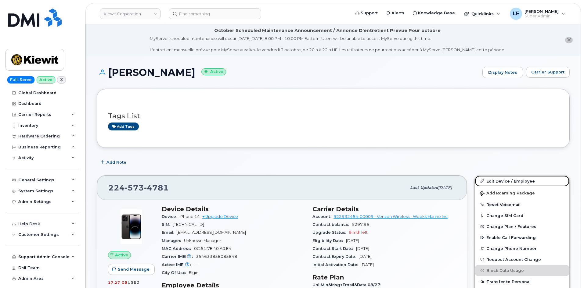
click at [493, 180] on link "Edit Device / Employee" at bounding box center [522, 181] width 95 height 11
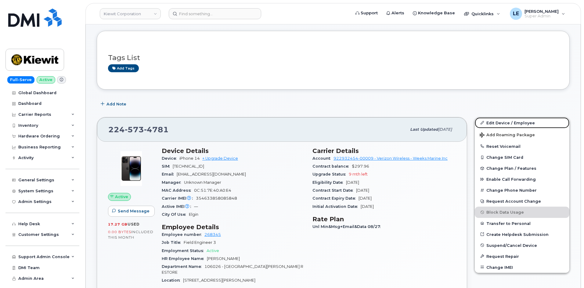
scroll to position [183, 0]
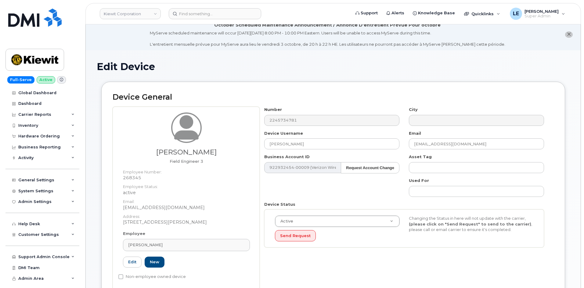
scroll to position [214, 0]
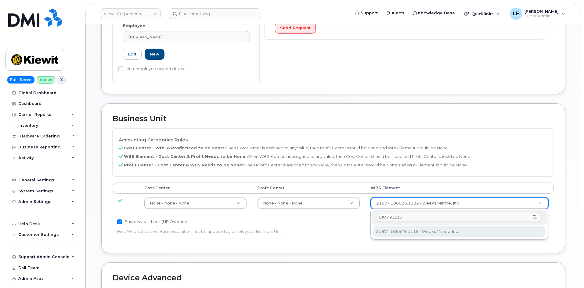
type input "106549.1115"
type input "36131287"
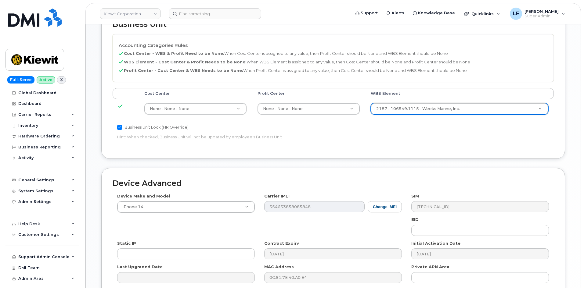
scroll to position [366, 0]
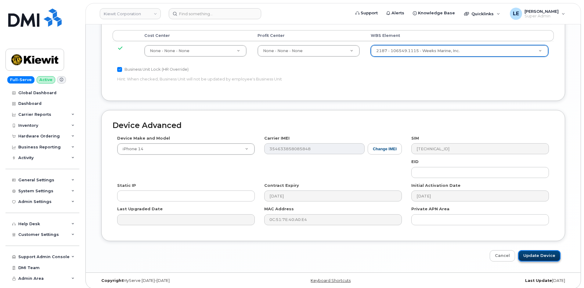
click at [533, 252] on input "Update Device" at bounding box center [539, 256] width 42 height 11
type input "Saving..."
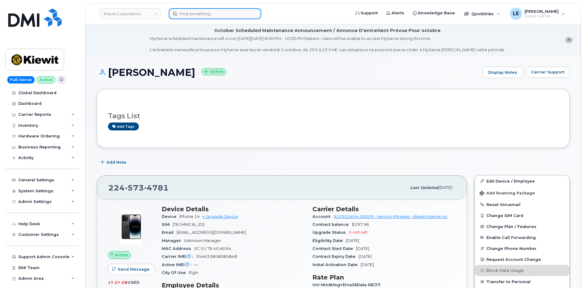
click at [210, 13] on input at bounding box center [215, 13] width 93 height 11
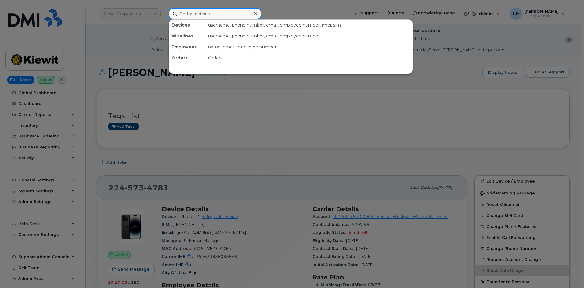
paste input "[PERSON_NAME]"
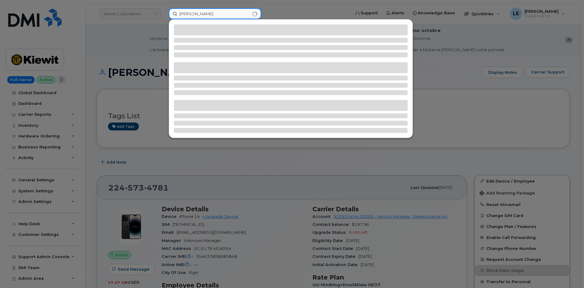
type input "[PERSON_NAME]"
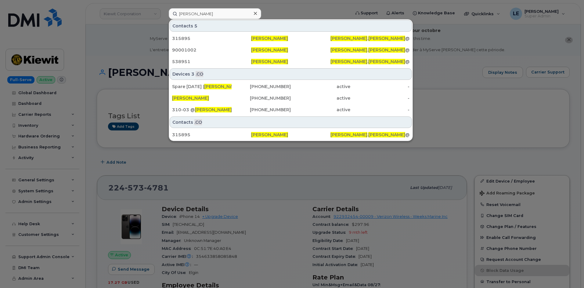
click at [252, 14] on div at bounding box center [255, 13] width 9 height 9
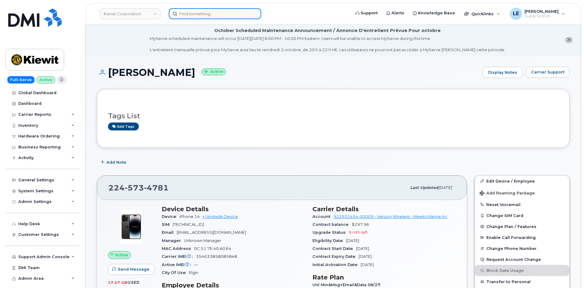
click at [233, 15] on input at bounding box center [215, 13] width 93 height 11
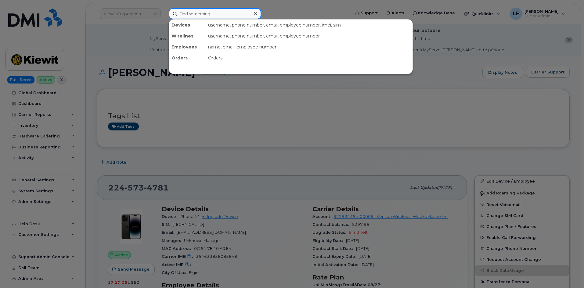
paste input "587-227-2025"
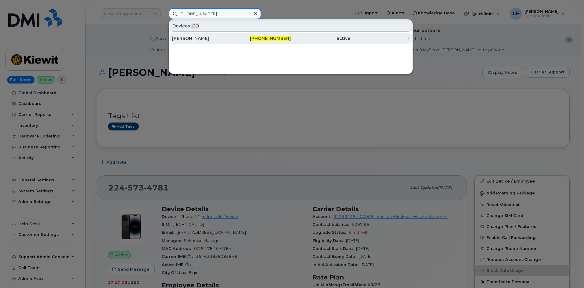
type input "587-227-2025"
click at [223, 35] on div "Marcos Martinez" at bounding box center [202, 38] width 60 height 11
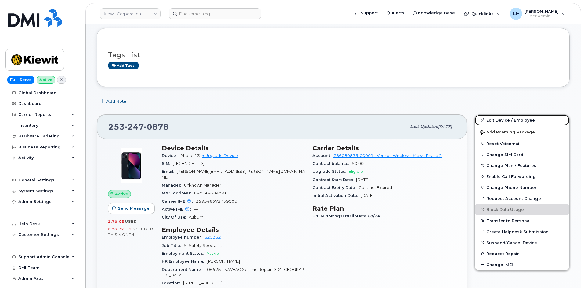
drag, startPoint x: 490, startPoint y: 118, endPoint x: 382, endPoint y: 137, distance: 109.8
click at [490, 118] on link "Edit Device / Employee" at bounding box center [522, 120] width 95 height 11
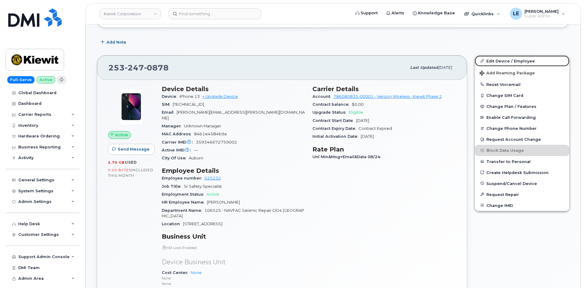
scroll to position [153, 0]
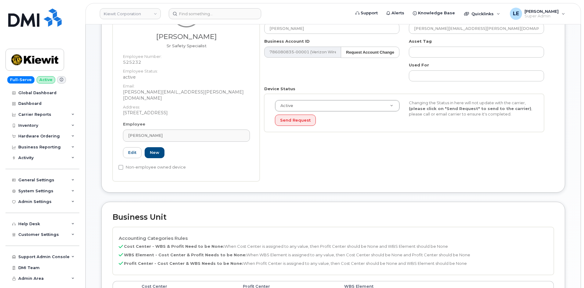
scroll to position [214, 0]
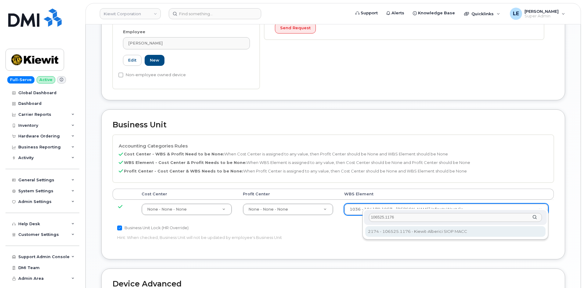
type input "106525.1176"
type input "36071640"
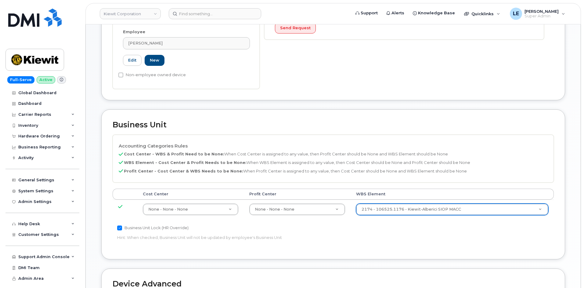
click at [360, 226] on div "Business Unit Lock (HR Override) Hint: When checked, Business Unit will not be …" at bounding box center [260, 234] width 294 height 19
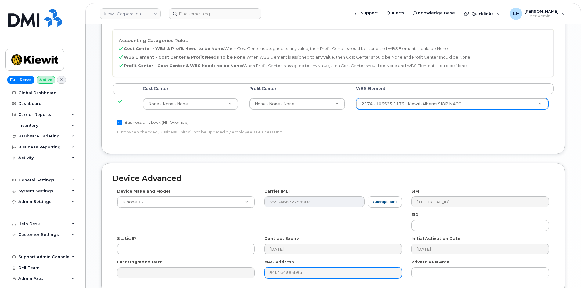
scroll to position [366, 0]
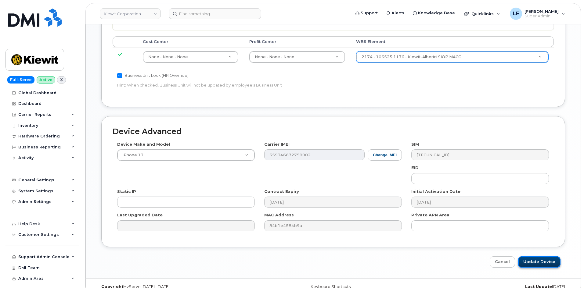
click at [532, 257] on input "Update Device" at bounding box center [539, 262] width 42 height 11
type input "Saving..."
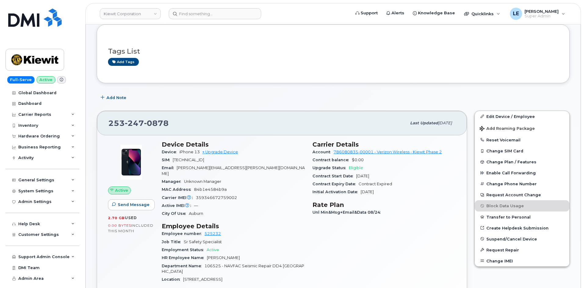
scroll to position [275, 0]
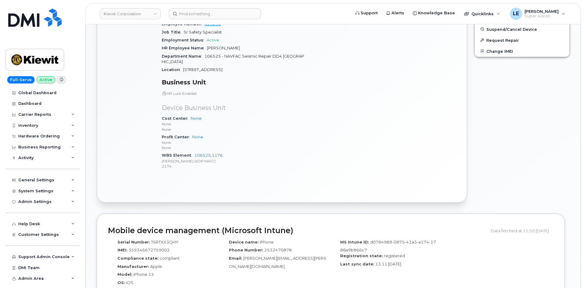
click at [122, 75] on div "Active Send Message 2.70 GB  used 0.00 Bytes  included this month" at bounding box center [131, 53] width 54 height 252
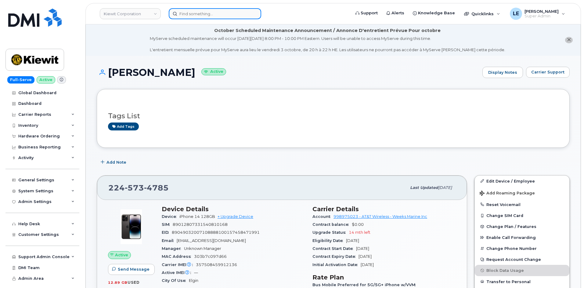
click at [203, 19] on input at bounding box center [215, 13] width 93 height 11
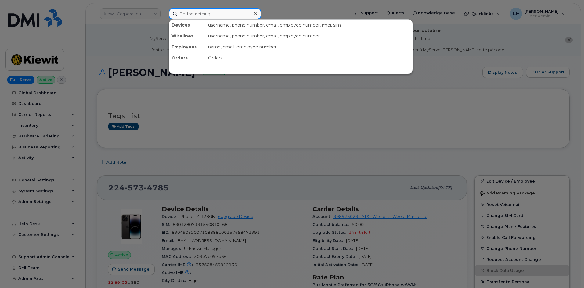
paste input "402-670-9864"
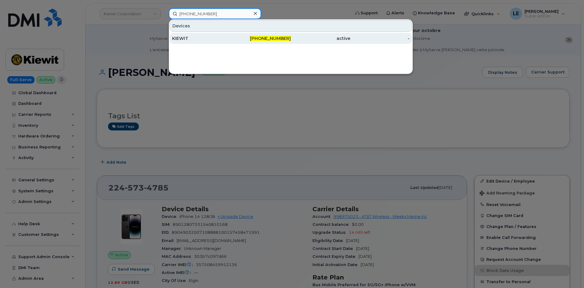
type input "402-670-9864"
click at [208, 37] on div "KIEWIT" at bounding box center [202, 38] width 60 height 6
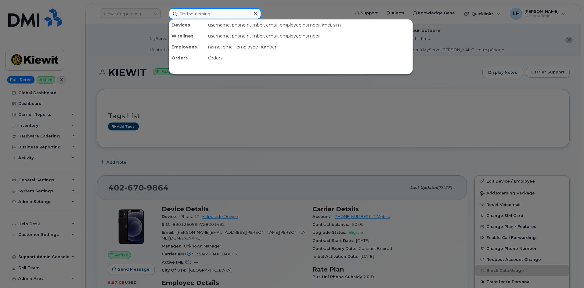
click at [210, 11] on input at bounding box center [215, 13] width 93 height 11
paste input "CS0807948"
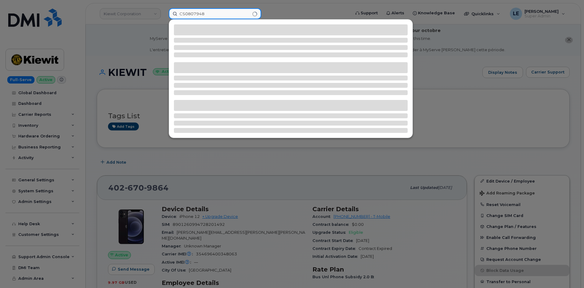
type input "CS0807948"
click at [126, 57] on div at bounding box center [292, 144] width 584 height 288
